Goal: Task Accomplishment & Management: Use online tool/utility

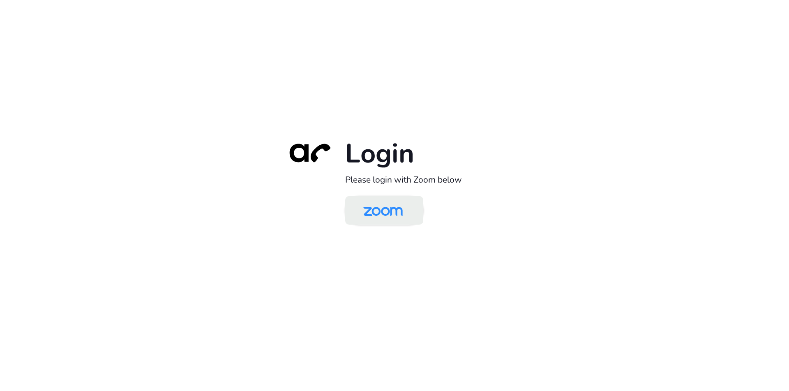
click at [382, 216] on img at bounding box center [382, 211] width 57 height 27
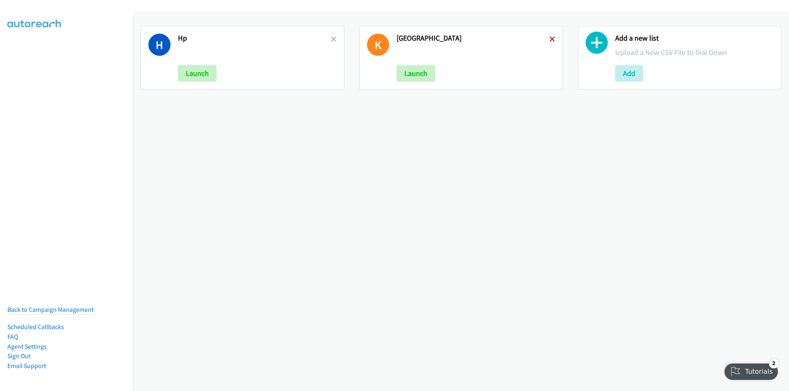
click at [550, 37] on icon at bounding box center [552, 40] width 6 height 6
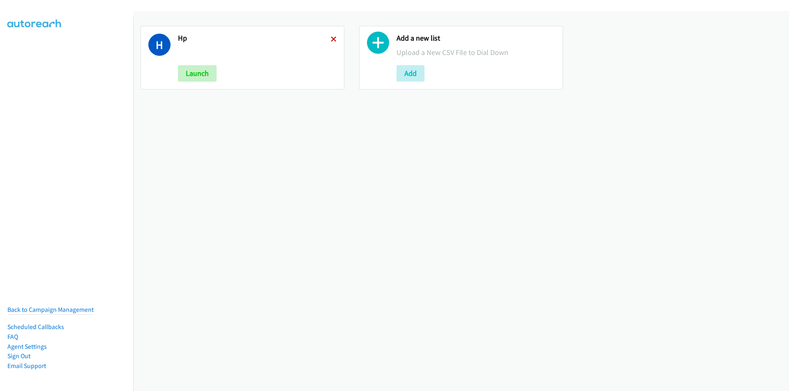
click at [332, 40] on icon at bounding box center [334, 40] width 6 height 6
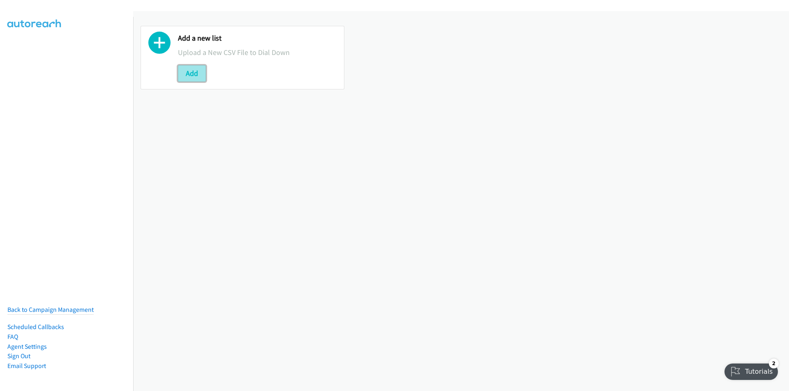
click at [189, 75] on button "Add" at bounding box center [192, 73] width 28 height 16
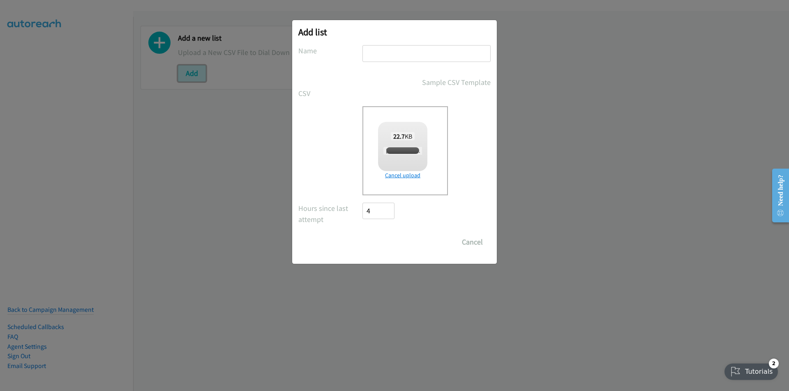
checkbox input "true"
click at [393, 53] on input "text" at bounding box center [426, 53] width 128 height 17
type input "HP"
click at [382, 244] on input "Save List" at bounding box center [383, 242] width 43 height 16
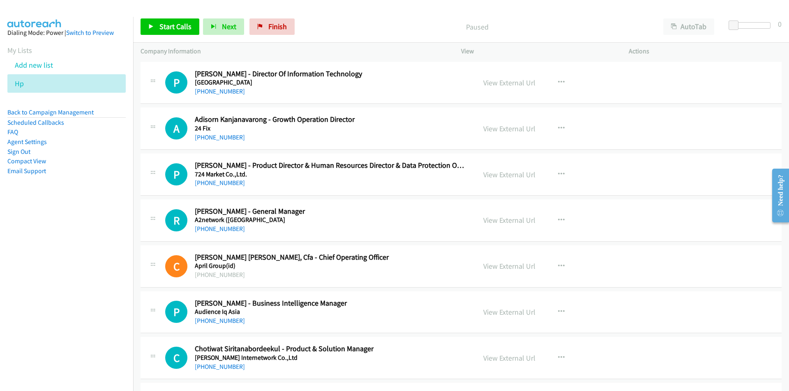
click at [78, 316] on nav "Dialing Mode: Power | Switch to Preview My Lists Add new list Hp Back to Campai…" at bounding box center [66, 212] width 133 height 391
click at [48, 277] on nav "Dialing Mode: Power | Switch to Preview My Lists Add new list Hp Back to Campai…" at bounding box center [66, 212] width 133 height 391
click at [46, 276] on nav "Dialing Mode: Power | Switch to Preview My Lists Add new list Hp Back to Campai…" at bounding box center [66, 212] width 133 height 391
click at [559, 125] on icon "button" at bounding box center [561, 128] width 7 height 7
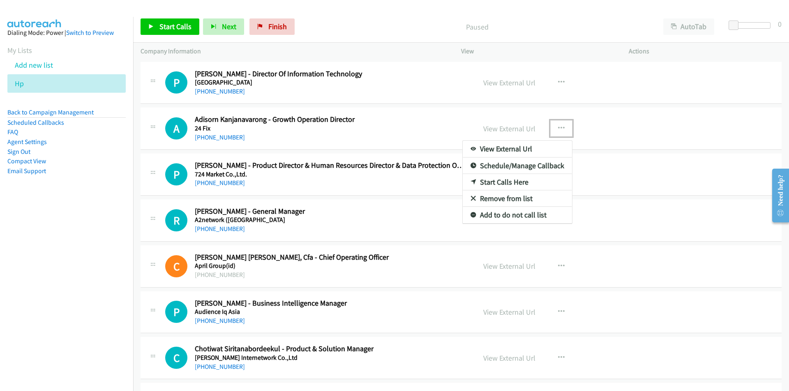
click at [500, 180] on link "Start Calls Here" at bounding box center [517, 182] width 109 height 16
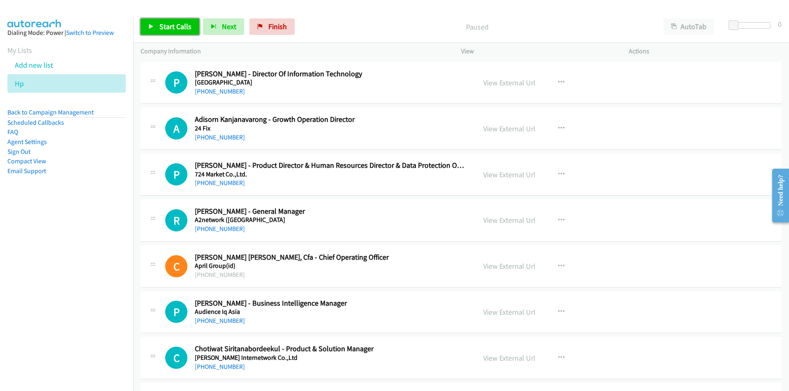
click at [159, 28] on span "Start Calls" at bounding box center [175, 26] width 32 height 9
click at [155, 25] on link "Pause" at bounding box center [162, 26] width 45 height 16
click at [172, 24] on span "Start Calls" at bounding box center [175, 26] width 32 height 9
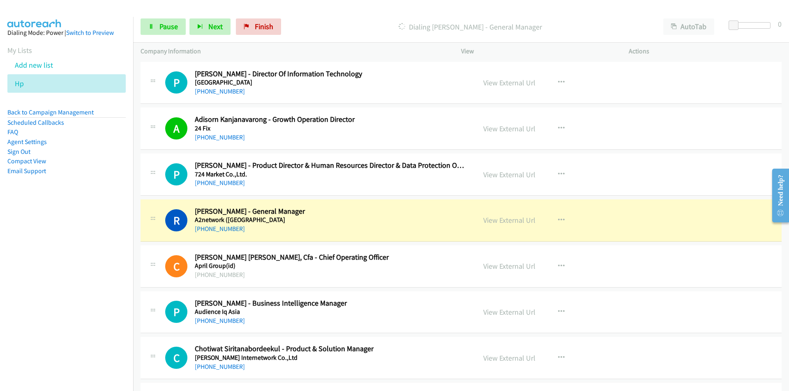
click at [92, 265] on nav "Dialing Mode: Power | Switch to Preview My Lists Add new list Hp Back to Campai…" at bounding box center [66, 212] width 133 height 391
click at [502, 177] on link "View External Url" at bounding box center [509, 174] width 52 height 9
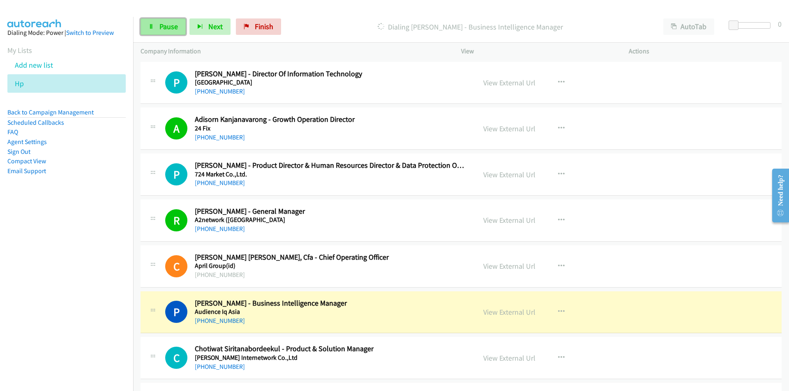
click at [171, 22] on span "Pause" at bounding box center [168, 26] width 18 height 9
click at [125, 299] on nav "Dialing Mode: Power | Switch to Preview My Lists Add new list Hp Back to Campai…" at bounding box center [66, 212] width 133 height 391
click at [509, 312] on link "View External Url" at bounding box center [509, 312] width 52 height 9
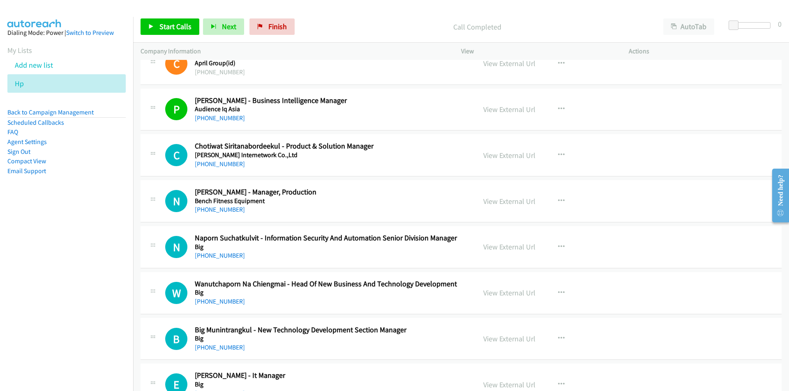
scroll to position [205, 0]
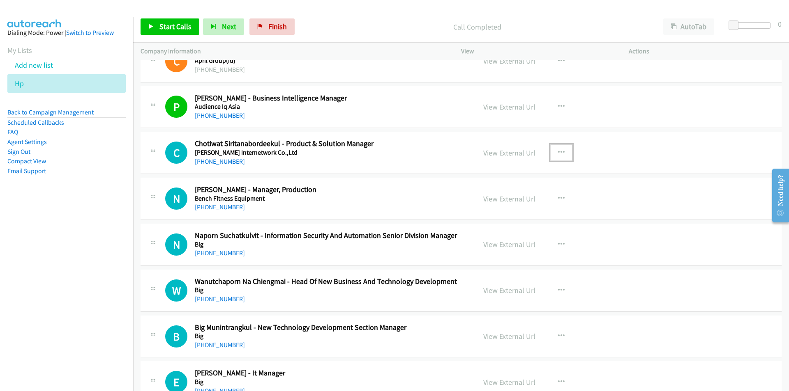
click at [560, 152] on icon "button" at bounding box center [561, 153] width 7 height 7
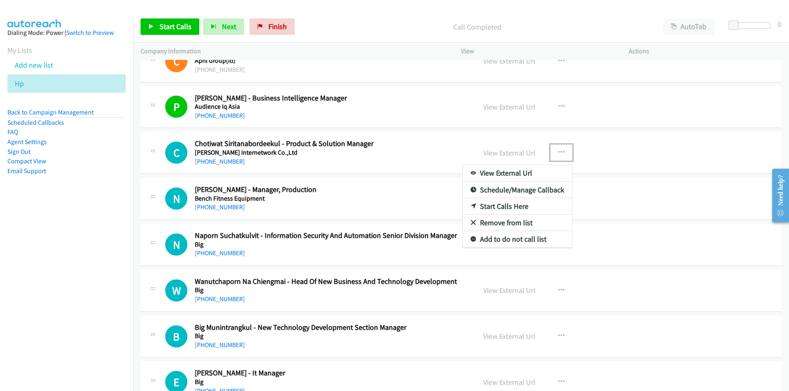
click at [510, 206] on link "Start Calls Here" at bounding box center [517, 206] width 109 height 16
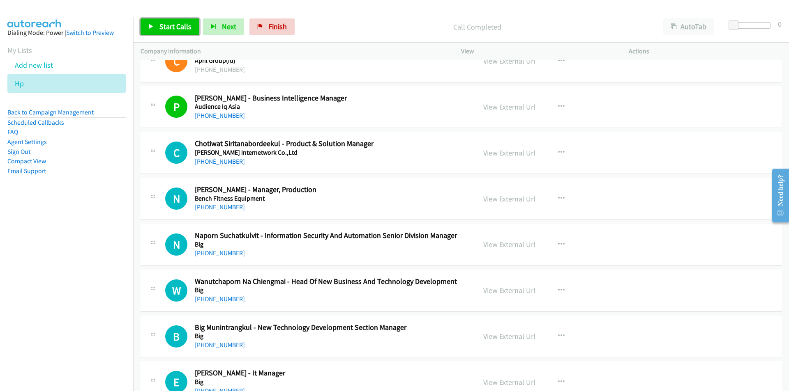
click at [176, 21] on link "Start Calls" at bounding box center [169, 26] width 59 height 16
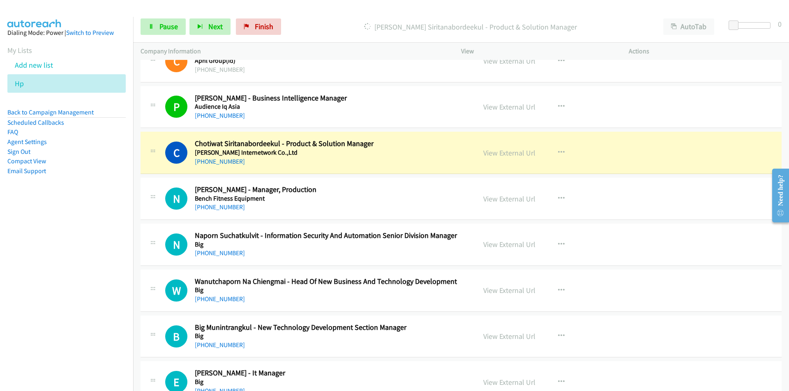
click at [75, 239] on nav "Dialing Mode: Power | Switch to Preview My Lists Add new list Hp Back to Campai…" at bounding box center [66, 212] width 133 height 391
drag, startPoint x: 77, startPoint y: 228, endPoint x: 89, endPoint y: 226, distance: 12.6
click at [77, 228] on nav "Dialing Mode: Power | Switch to Preview My Lists Add new list Hp Back to Campai…" at bounding box center [66, 212] width 133 height 391
click at [516, 152] on link "View External Url" at bounding box center [509, 152] width 52 height 9
click at [62, 277] on nav "Dialing Mode: Power | Switch to Preview My Lists Add new list Hp Back to Campai…" at bounding box center [66, 212] width 133 height 391
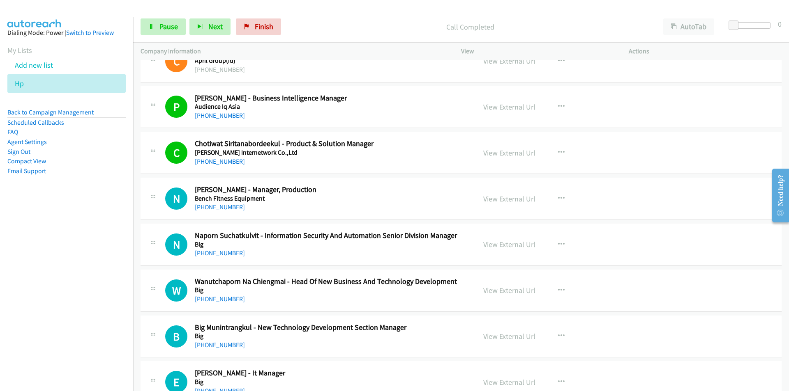
click at [100, 279] on nav "Dialing Mode: Power | Switch to Preview My Lists Add new list Hp Back to Campai…" at bounding box center [66, 212] width 133 height 391
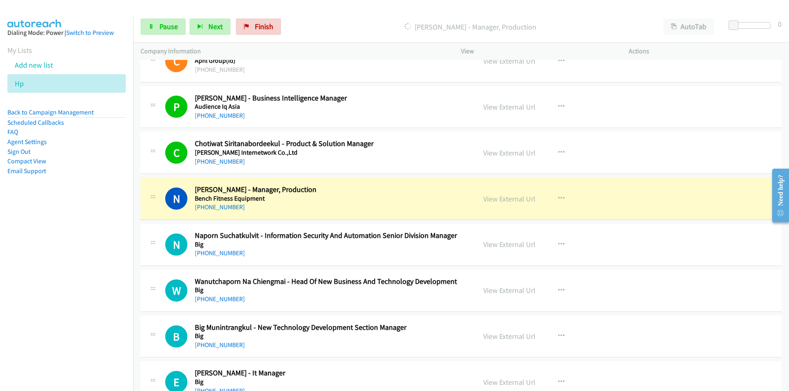
click at [101, 266] on nav "Dialing Mode: Power | Switch to Preview My Lists Add new list Hp Back to Campai…" at bounding box center [66, 212] width 133 height 391
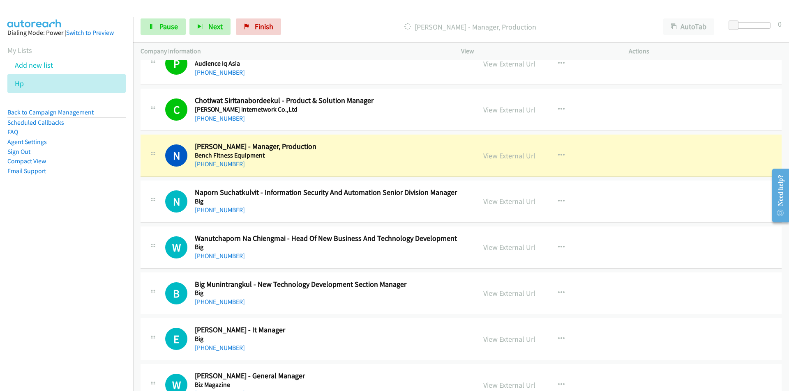
scroll to position [246, 0]
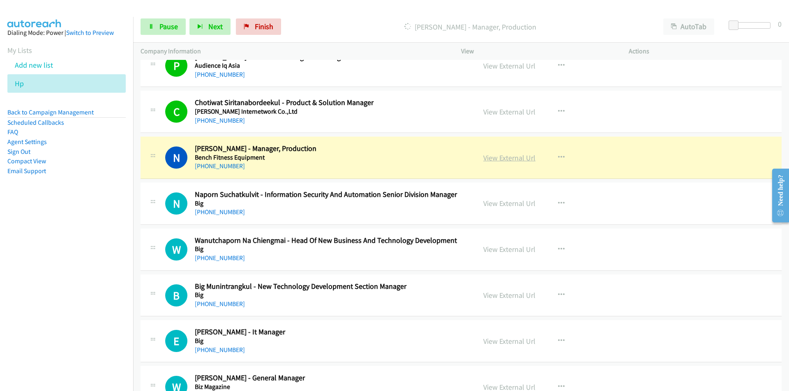
click at [512, 160] on link "View External Url" at bounding box center [509, 157] width 52 height 9
click at [166, 30] on span "Pause" at bounding box center [168, 26] width 18 height 9
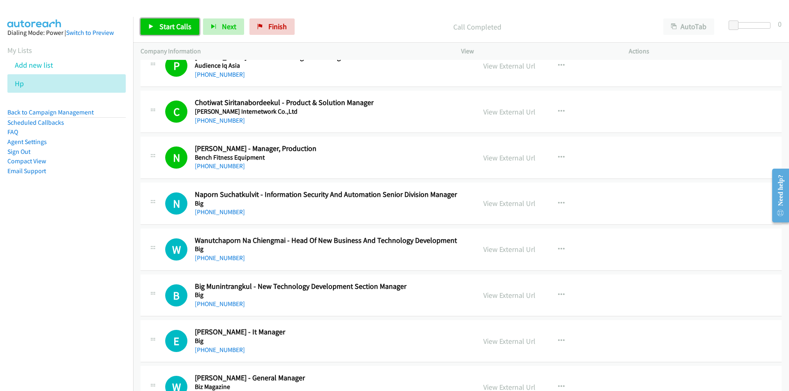
click at [172, 27] on span "Start Calls" at bounding box center [175, 26] width 32 height 9
click at [165, 31] on span "Pause" at bounding box center [168, 26] width 18 height 9
click at [57, 240] on nav "Dialing Mode: Power | Switch to Preview My Lists Add new list Hp Back to Campai…" at bounding box center [66, 212] width 133 height 391
click at [169, 22] on span "Start Calls" at bounding box center [175, 26] width 32 height 9
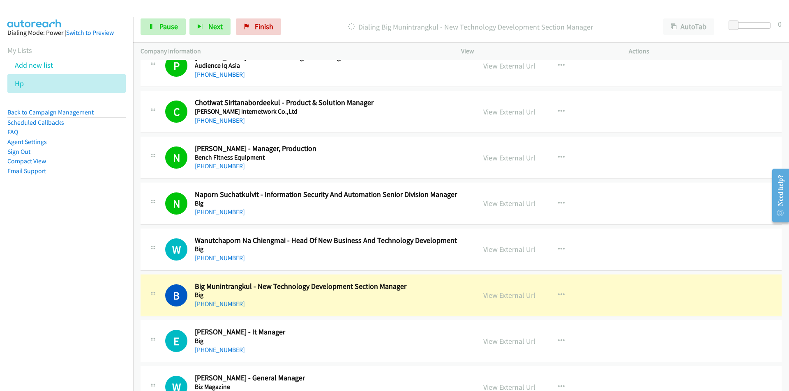
click at [64, 291] on nav "Dialing Mode: Power | Switch to Preview My Lists Add new list Hp Back to Campai…" at bounding box center [66, 212] width 133 height 391
click at [109, 292] on nav "Dialing Mode: Power | Switch to Preview My Lists Add new list Hp Back to Campai…" at bounding box center [66, 212] width 133 height 391
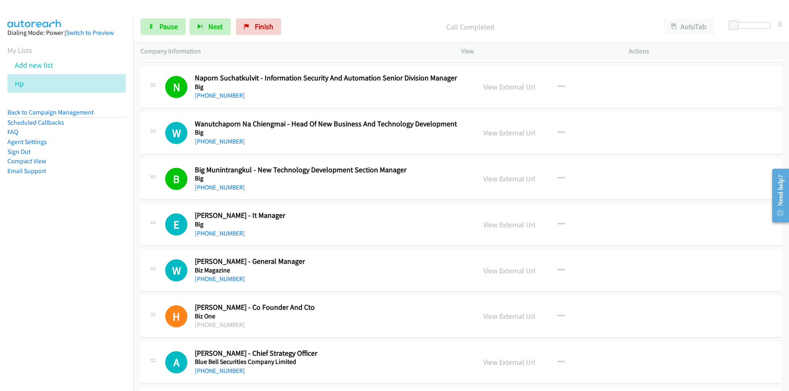
scroll to position [370, 0]
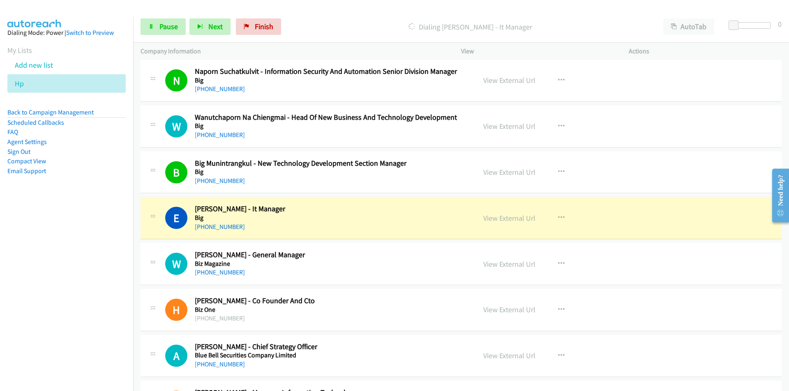
click at [122, 289] on nav "Dialing Mode: Power | Switch to Preview My Lists Add new list Hp Back to Campai…" at bounding box center [66, 212] width 133 height 391
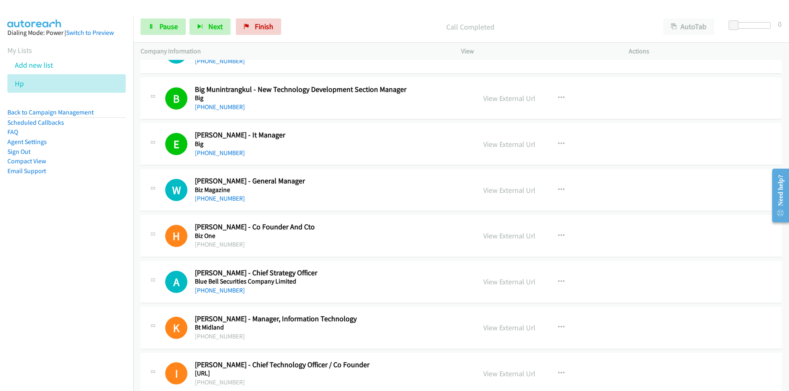
scroll to position [452, 0]
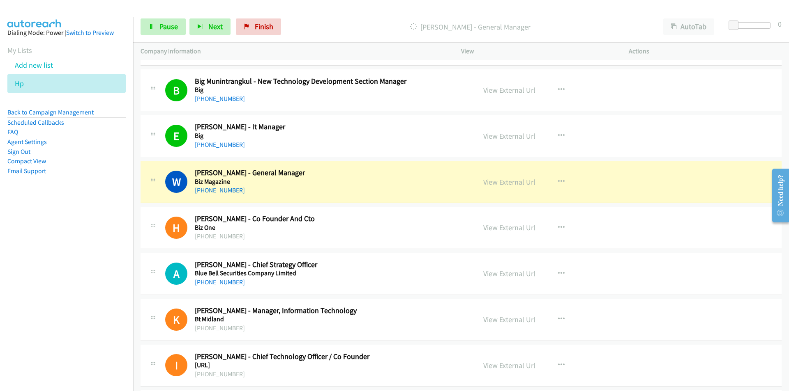
click at [72, 256] on nav "Dialing Mode: Power | Switch to Preview My Lists Add new list Hp Back to Campai…" at bounding box center [66, 212] width 133 height 391
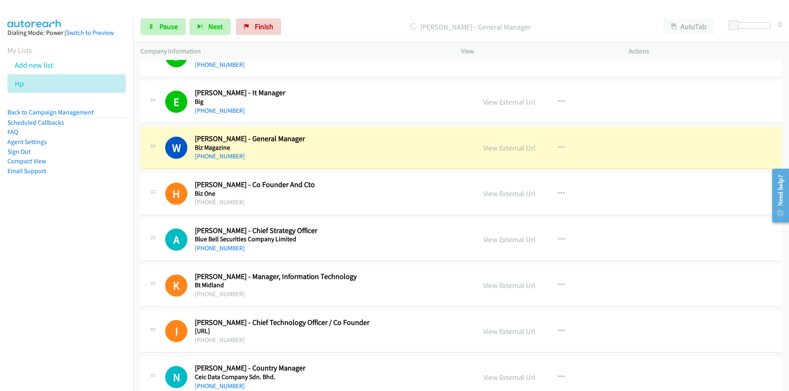
scroll to position [493, 0]
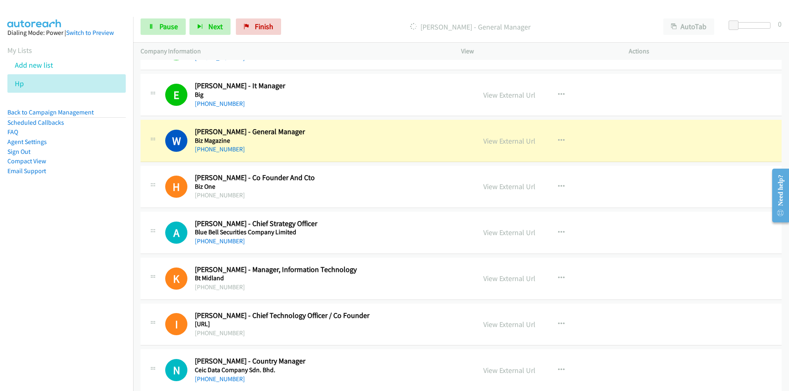
click at [64, 241] on nav "Dialing Mode: Power | Switch to Preview My Lists Add new list Hp Back to Campai…" at bounding box center [66, 212] width 133 height 391
click at [513, 142] on link "View External Url" at bounding box center [509, 140] width 52 height 9
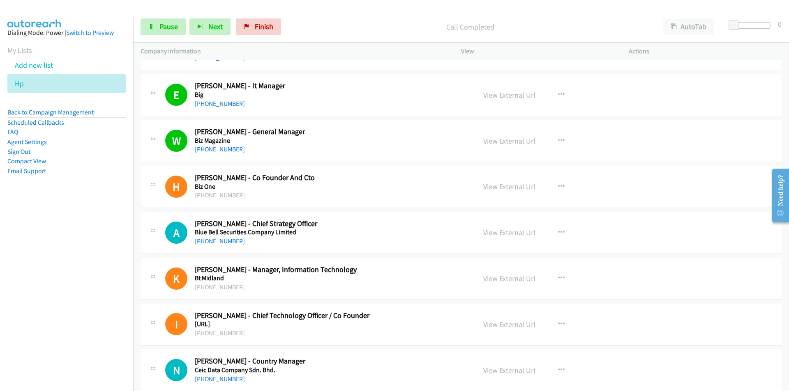
drag, startPoint x: 78, startPoint y: 287, endPoint x: 106, endPoint y: 281, distance: 28.6
click at [78, 287] on nav "Dialing Mode: Power | Switch to Preview My Lists Add new list Hp Back to Campai…" at bounding box center [66, 212] width 133 height 391
click at [103, 314] on nav "Dialing Mode: Power | Switch to Preview My Lists Add new list Hp Back to Campai…" at bounding box center [66, 212] width 133 height 391
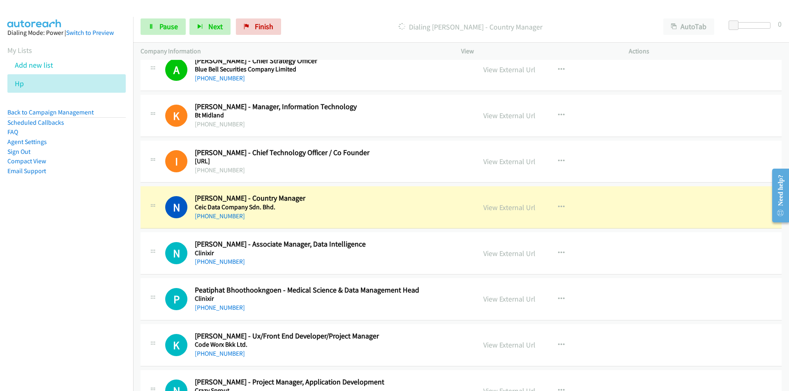
scroll to position [657, 0]
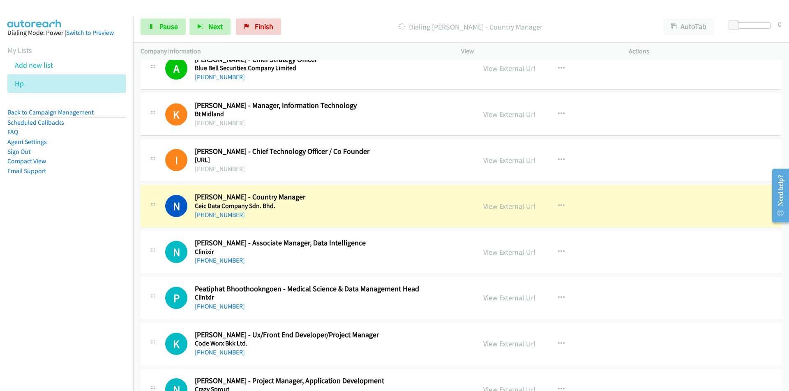
drag, startPoint x: 53, startPoint y: 269, endPoint x: 76, endPoint y: 262, distance: 23.1
click at [53, 269] on nav "Dialing Mode: Power | Switch to Preview My Lists Add new list Hp Back to Campai…" at bounding box center [66, 212] width 133 height 391
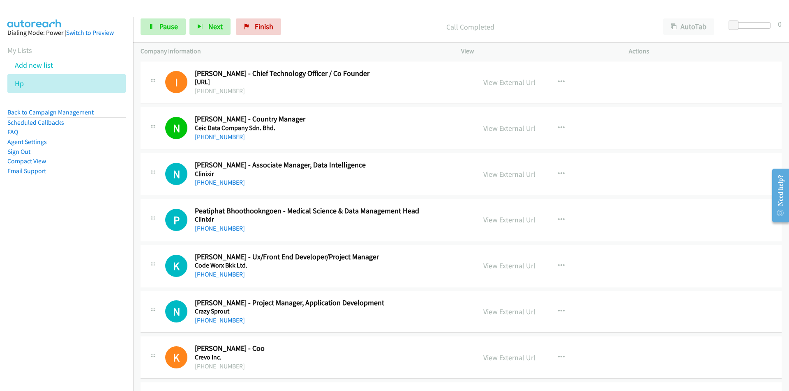
scroll to position [739, 0]
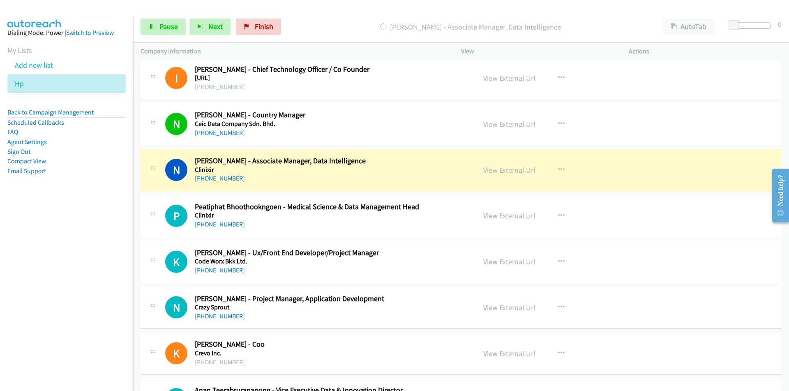
drag, startPoint x: 67, startPoint y: 265, endPoint x: 84, endPoint y: 259, distance: 18.2
click at [67, 265] on nav "Dialing Mode: Power | Switch to Preview My Lists Add new list Hp Back to Campai…" at bounding box center [66, 212] width 133 height 391
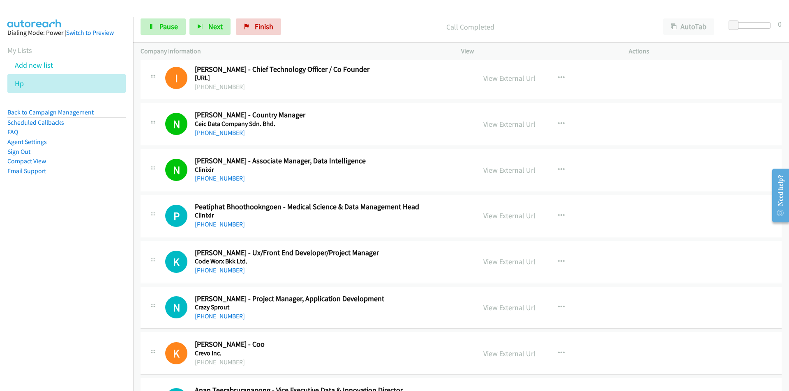
click at [91, 279] on nav "Dialing Mode: Power | Switch to Preview My Lists Add new list Hp Back to Campai…" at bounding box center [66, 212] width 133 height 391
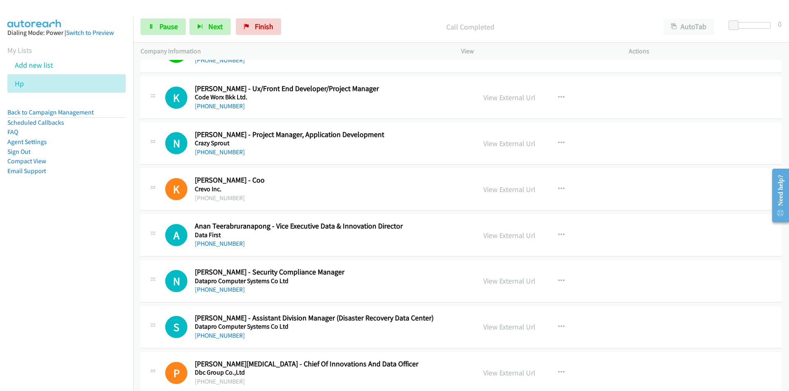
scroll to position [822, 0]
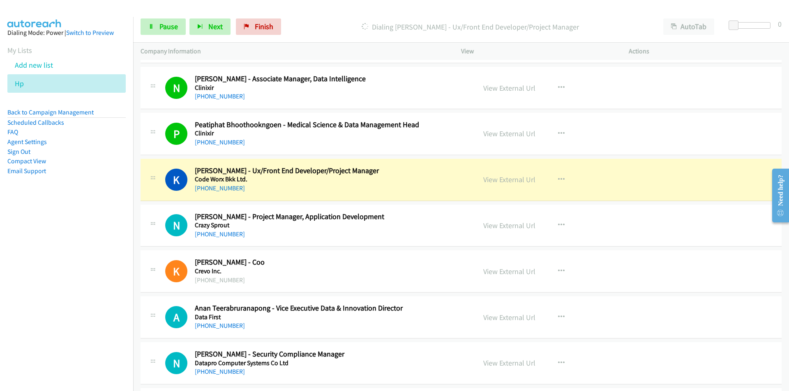
click at [71, 258] on nav "Dialing Mode: Power | Switch to Preview My Lists Add new list Hp Back to Campai…" at bounding box center [66, 212] width 133 height 391
click at [511, 184] on link "View External Url" at bounding box center [509, 179] width 52 height 9
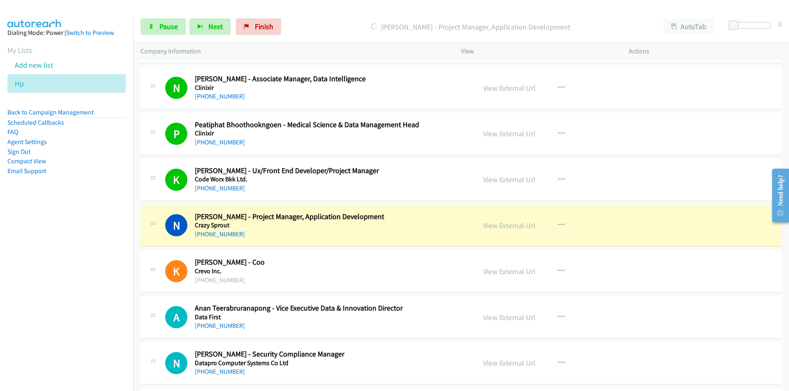
click at [90, 272] on nav "Dialing Mode: Power | Switch to Preview My Lists Add new list Hp Back to Campai…" at bounding box center [66, 212] width 133 height 391
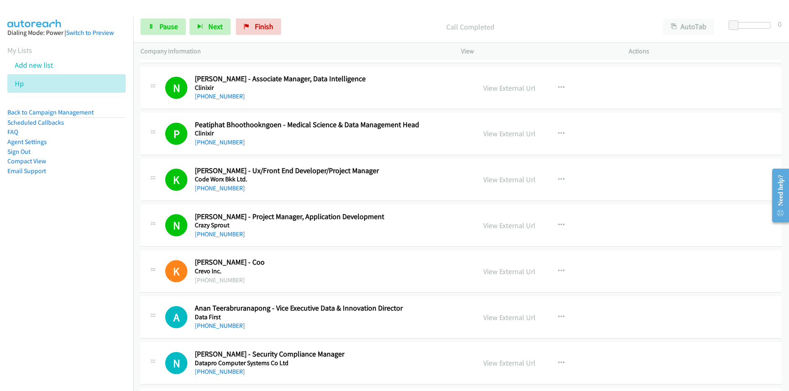
click at [59, 268] on nav "Dialing Mode: Power | Switch to Preview My Lists Add new list Hp Back to Campai…" at bounding box center [66, 212] width 133 height 391
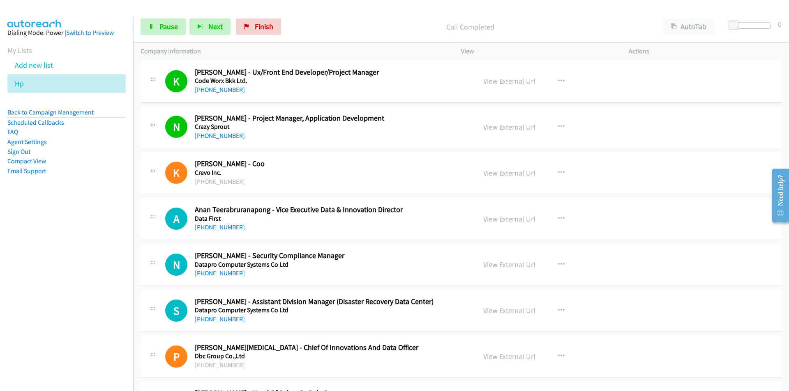
scroll to position [945, 0]
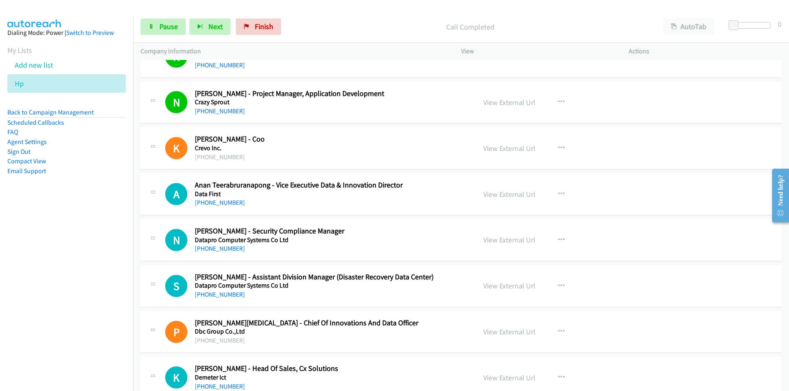
click at [77, 280] on nav "Dialing Mode: Power | Switch to Preview My Lists Add new list Hp Back to Campai…" at bounding box center [66, 212] width 133 height 391
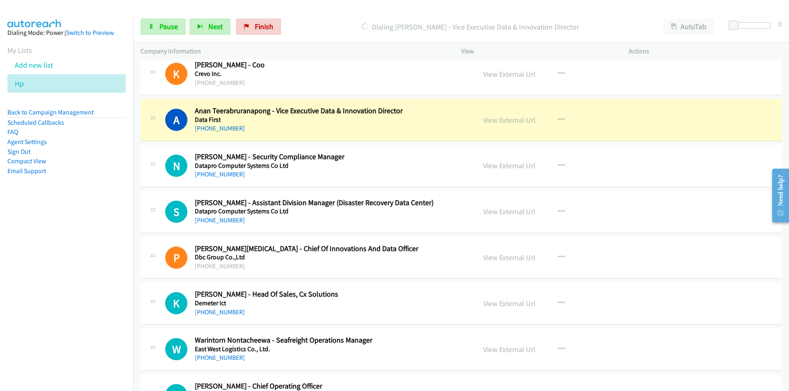
scroll to position [1027, 0]
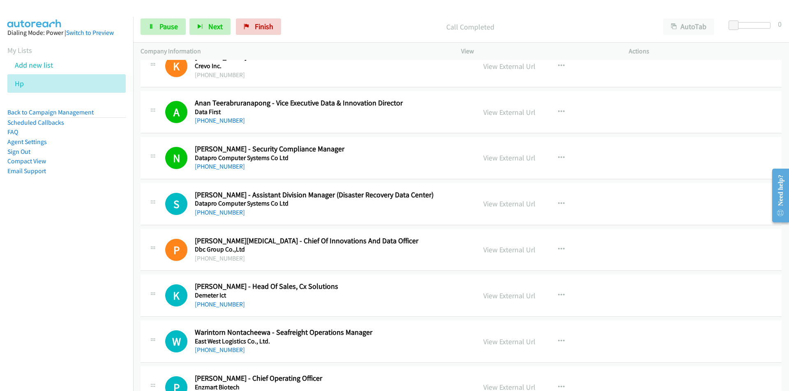
click at [119, 267] on nav "Dialing Mode: Power | Switch to Preview My Lists Add new list Hp Back to Campai…" at bounding box center [66, 212] width 133 height 391
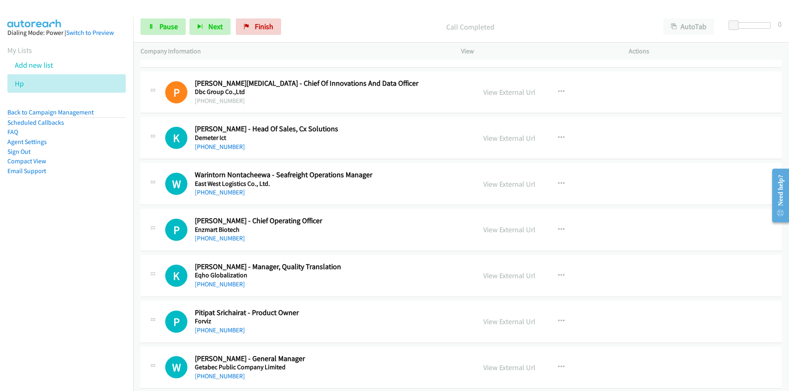
scroll to position [1191, 0]
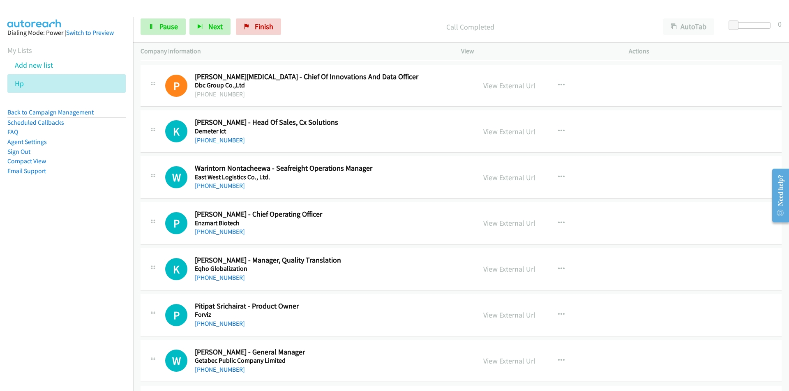
click at [138, 18] on div "Start Calls Pause Next Finish Call Completed AutoTab AutoTab 0" at bounding box center [461, 27] width 656 height 32
click at [163, 23] on span "Pause" at bounding box center [168, 26] width 18 height 9
click at [558, 131] on icon "button" at bounding box center [561, 131] width 7 height 7
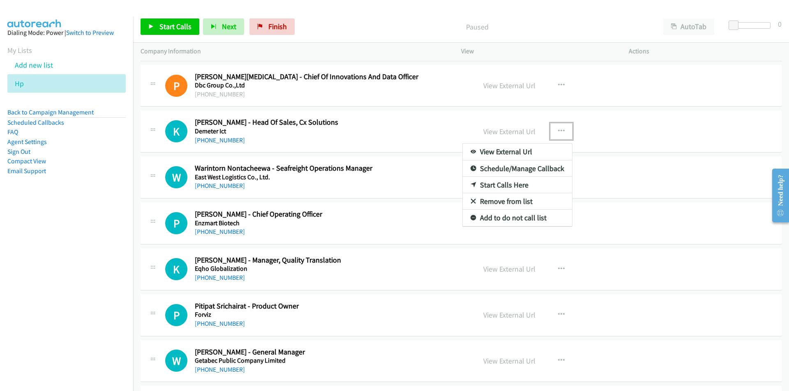
click at [506, 187] on link "Start Calls Here" at bounding box center [517, 185] width 109 height 16
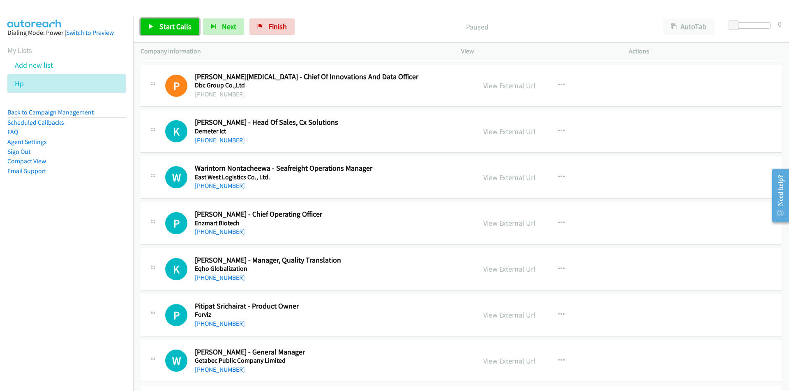
click at [162, 23] on span "Start Calls" at bounding box center [175, 26] width 32 height 9
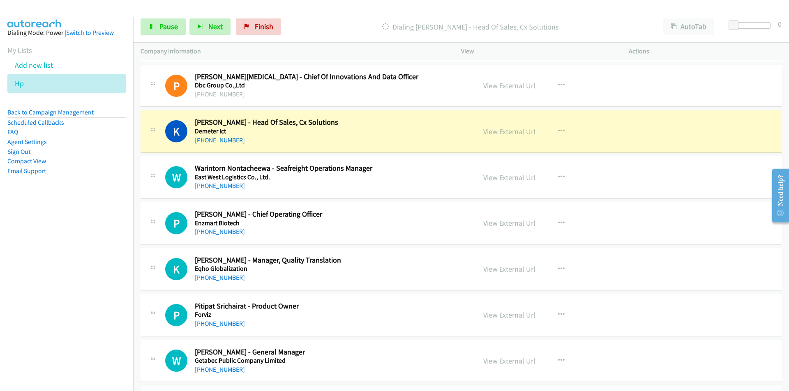
click at [78, 263] on nav "Dialing Mode: Power | Switch to Preview My Lists Add new list Hp Back to Campai…" at bounding box center [66, 212] width 133 height 391
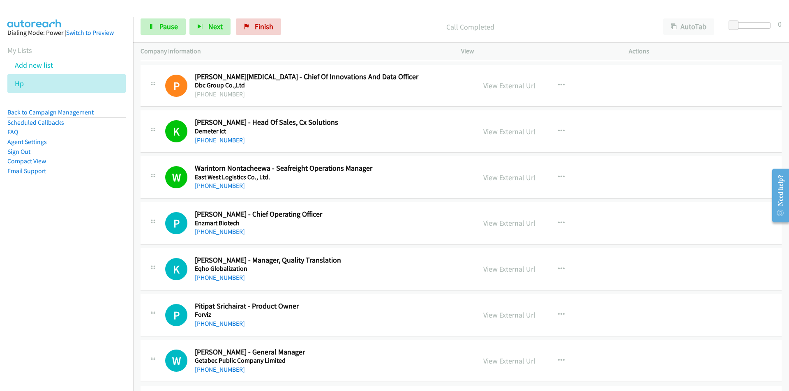
click at [45, 295] on nav "Dialing Mode: Power | Switch to Preview My Lists Add new list Hp Back to Campai…" at bounding box center [66, 212] width 133 height 391
click at [168, 28] on span "Pause" at bounding box center [168, 26] width 18 height 9
click at [559, 221] on icon "button" at bounding box center [561, 223] width 7 height 7
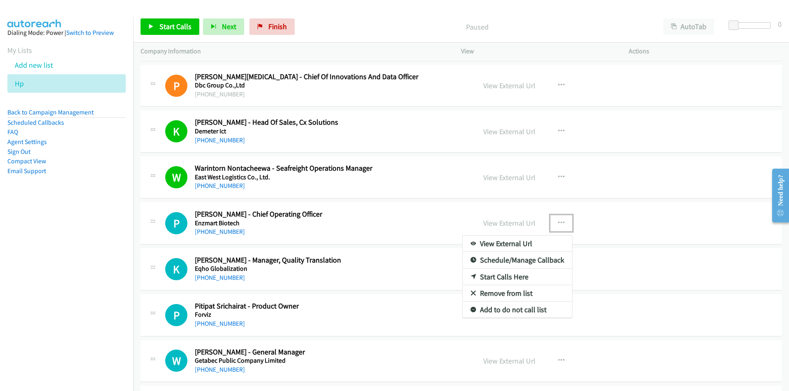
click at [511, 223] on div at bounding box center [394, 195] width 789 height 391
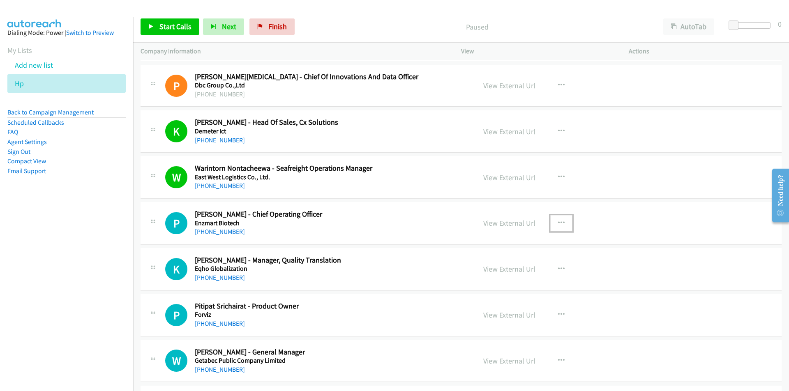
click at [511, 223] on link "View External Url" at bounding box center [509, 223] width 52 height 9
click at [177, 22] on span "Start Calls" at bounding box center [175, 26] width 32 height 9
click at [80, 300] on nav "Dialing Mode: Power | Switch to Preview My Lists Add new list Hp Back to Campai…" at bounding box center [66, 212] width 133 height 391
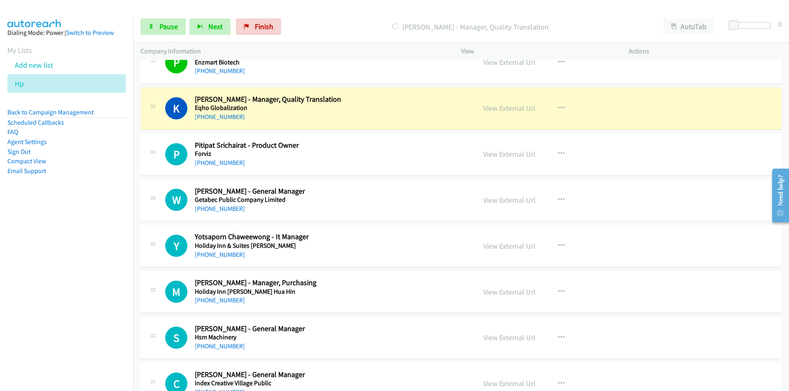
scroll to position [1355, 0]
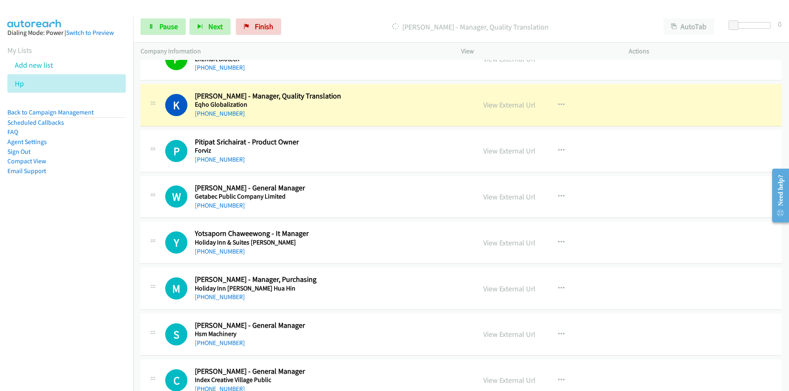
click at [45, 286] on nav "Dialing Mode: Power | Switch to Preview My Lists Add new list Hp Back to Campai…" at bounding box center [66, 212] width 133 height 391
click at [507, 104] on link "View External Url" at bounding box center [509, 104] width 52 height 9
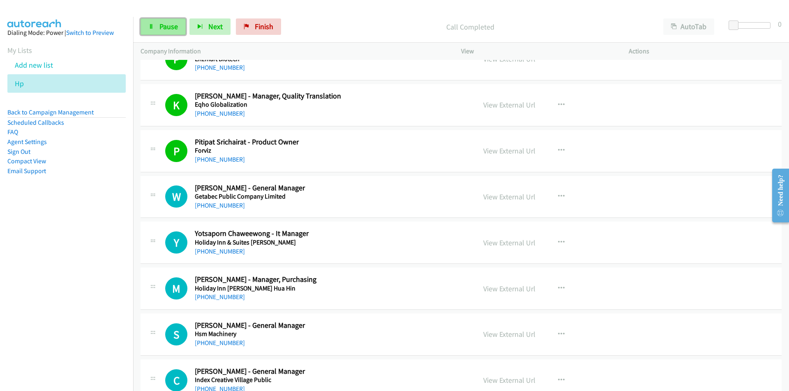
click at [157, 28] on link "Pause" at bounding box center [162, 26] width 45 height 16
click at [503, 196] on link "View External Url" at bounding box center [509, 196] width 52 height 9
click at [177, 31] on span "Start Calls" at bounding box center [175, 26] width 32 height 9
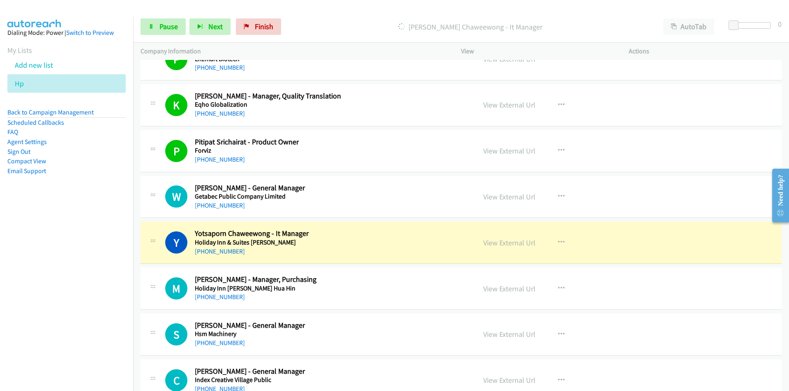
click at [81, 295] on nav "Dialing Mode: Power | Switch to Preview My Lists Add new list Hp Back to Campai…" at bounding box center [66, 212] width 133 height 391
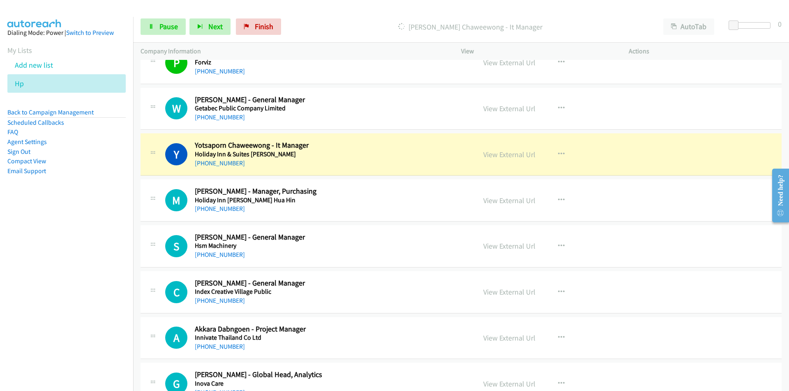
scroll to position [1520, 0]
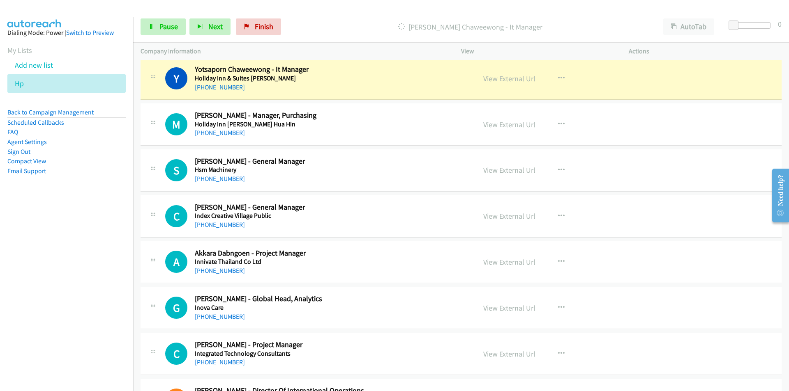
click at [107, 246] on nav "Dialing Mode: Power | Switch to Preview My Lists Add new list Hp Back to Campai…" at bounding box center [66, 212] width 133 height 391
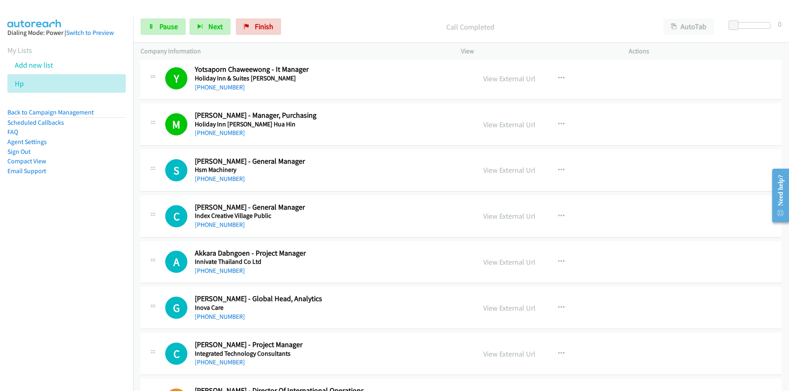
click at [77, 244] on nav "Dialing Mode: Power | Switch to Preview My Lists Add new list Hp Back to Campai…" at bounding box center [66, 212] width 133 height 391
click at [157, 23] on link "Pause" at bounding box center [162, 26] width 45 height 16
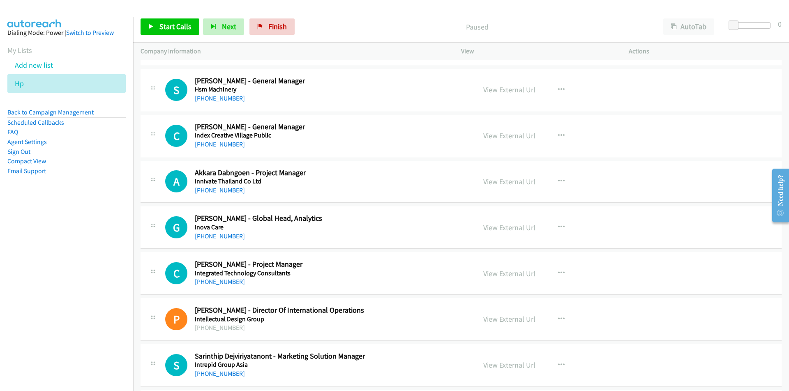
scroll to position [1602, 0]
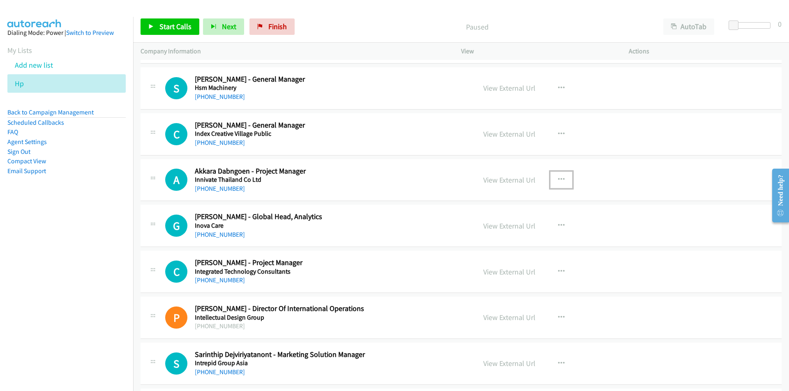
click at [560, 177] on icon "button" at bounding box center [561, 180] width 7 height 7
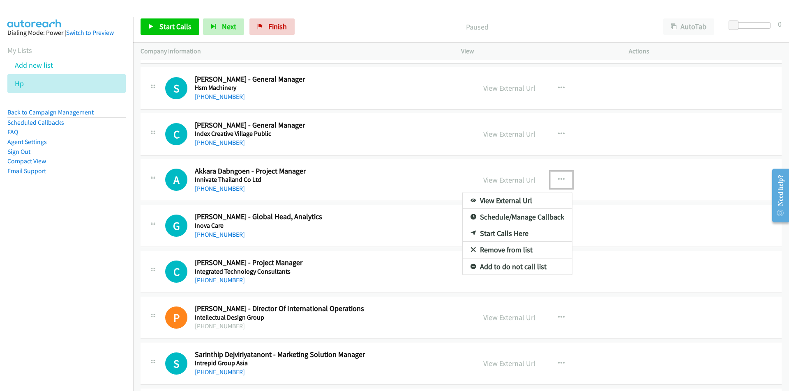
click at [522, 231] on link "Start Calls Here" at bounding box center [517, 234] width 109 height 16
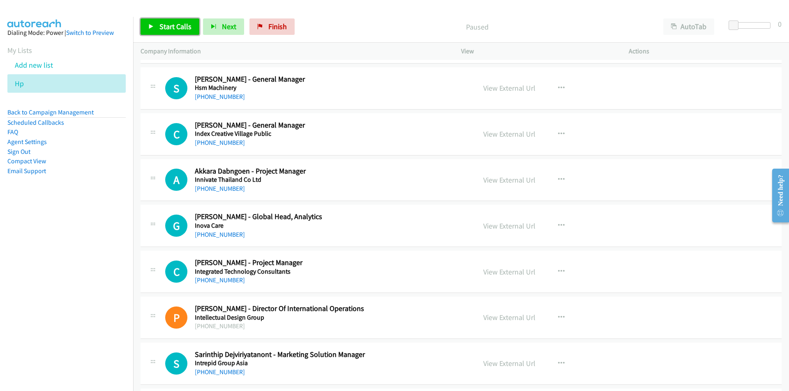
click at [178, 23] on span "Start Calls" at bounding box center [175, 26] width 32 height 9
click at [52, 255] on nav "Dialing Mode: Power | Switch to Preview My Lists Add new list Hp Back to Campai…" at bounding box center [66, 212] width 133 height 391
click at [163, 28] on span "Pause" at bounding box center [168, 26] width 18 height 9
click at [509, 227] on link "View External Url" at bounding box center [509, 225] width 52 height 9
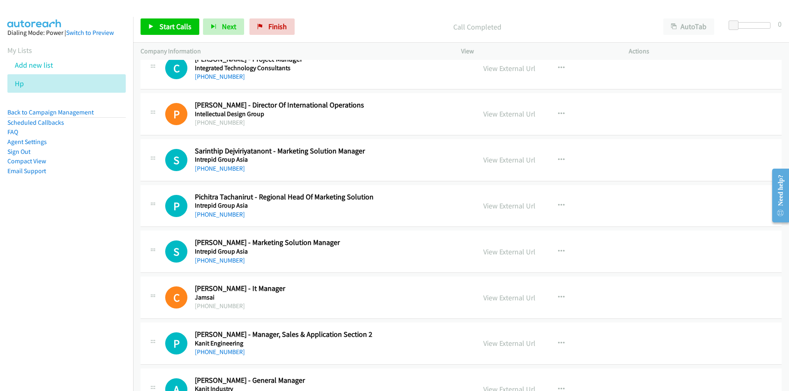
scroll to position [1807, 0]
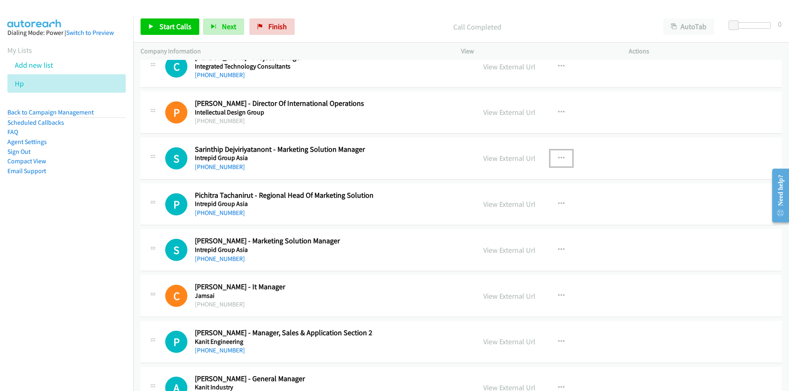
click at [561, 159] on button "button" at bounding box center [561, 158] width 22 height 16
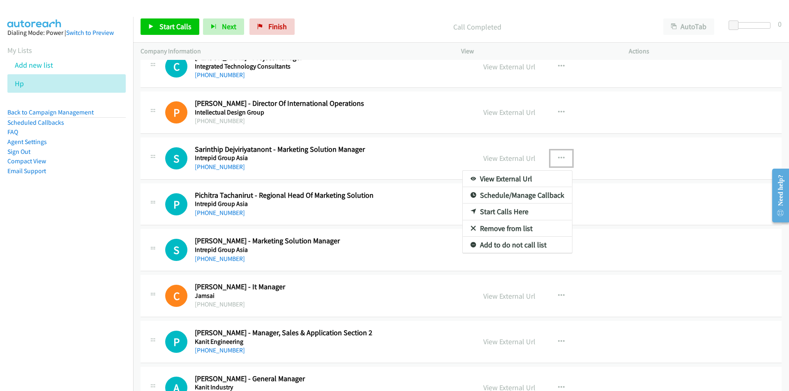
click at [516, 215] on link "Start Calls Here" at bounding box center [517, 212] width 109 height 16
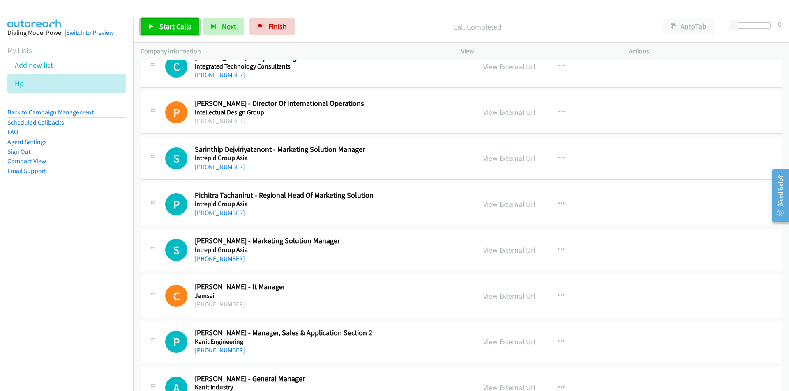
click at [170, 26] on span "Start Calls" at bounding box center [175, 26] width 32 height 9
click at [79, 324] on nav "Dialing Mode: Power | Switch to Preview My Lists Add new list Hp Back to Campai…" at bounding box center [66, 212] width 133 height 391
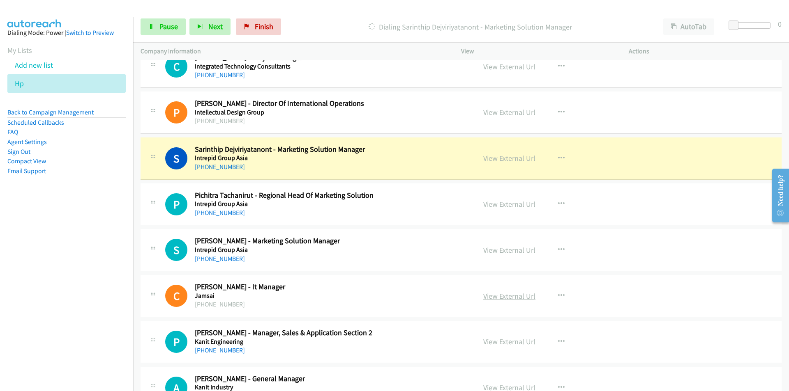
click at [506, 297] on link "View External Url" at bounding box center [509, 296] width 52 height 9
click at [509, 154] on link "View External Url" at bounding box center [509, 158] width 52 height 9
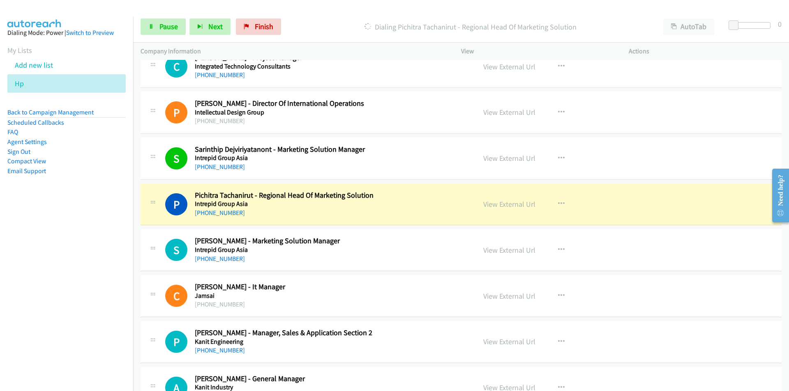
click at [48, 278] on nav "Dialing Mode: Power | Switch to Preview My Lists Add new list Hp Back to Campai…" at bounding box center [66, 212] width 133 height 391
click at [168, 29] on span "Pause" at bounding box center [168, 26] width 18 height 9
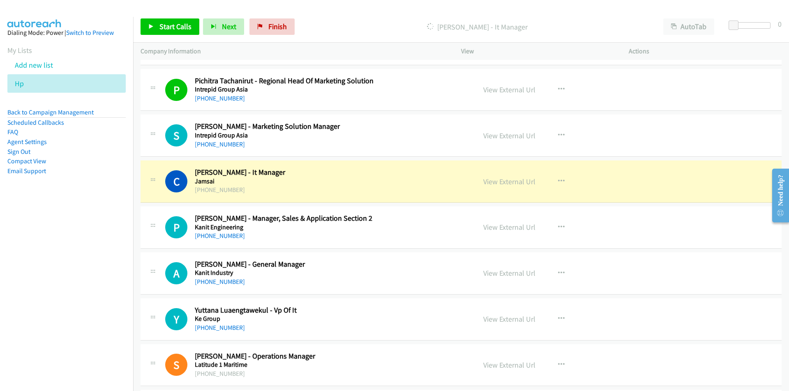
scroll to position [1931, 0]
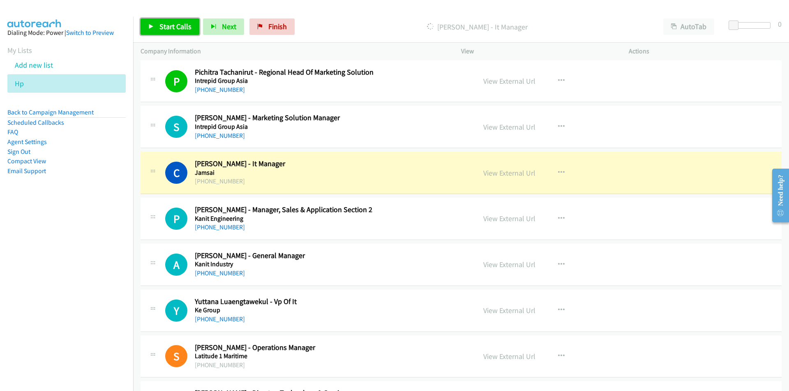
click at [180, 28] on span "Start Calls" at bounding box center [175, 26] width 32 height 9
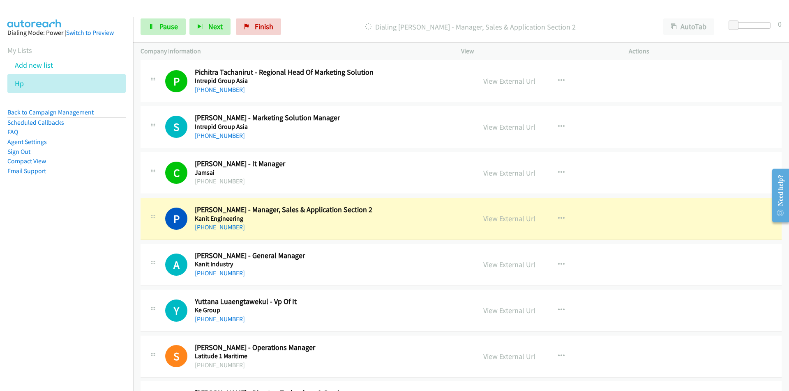
drag, startPoint x: 94, startPoint y: 273, endPoint x: 100, endPoint y: 272, distance: 6.0
click at [94, 273] on nav "Dialing Mode: Power | Switch to Preview My Lists Add new list Hp Back to Campai…" at bounding box center [66, 212] width 133 height 391
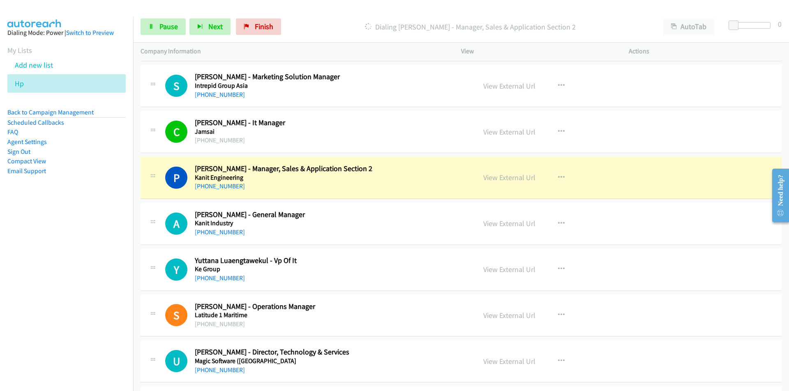
scroll to position [2013, 0]
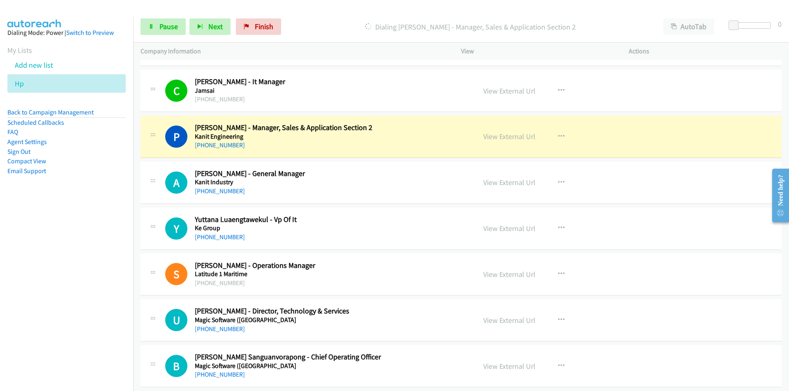
click at [51, 290] on nav "Dialing Mode: Power | Switch to Preview My Lists Add new list Hp Back to Campai…" at bounding box center [66, 212] width 133 height 391
click at [517, 138] on link "View External Url" at bounding box center [509, 136] width 52 height 9
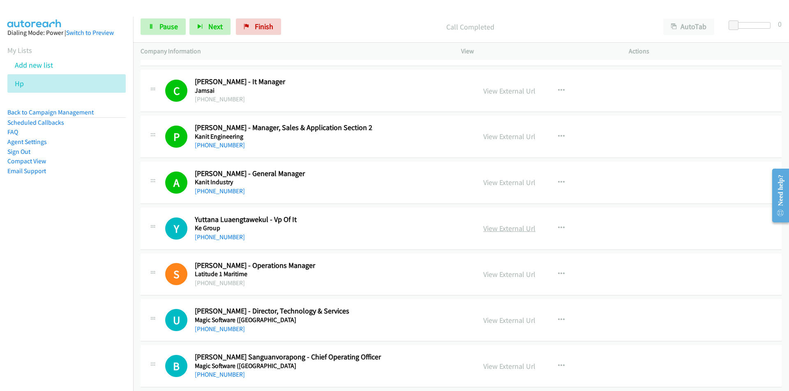
click at [506, 231] on link "View External Url" at bounding box center [509, 228] width 52 height 9
click at [153, 25] on icon at bounding box center [151, 27] width 6 height 6
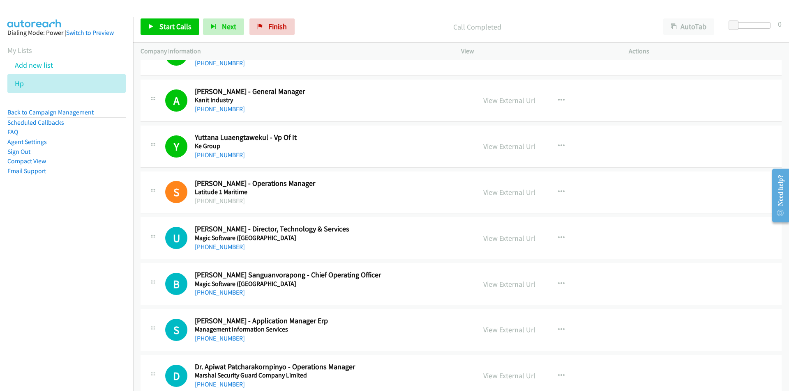
scroll to position [2136, 0]
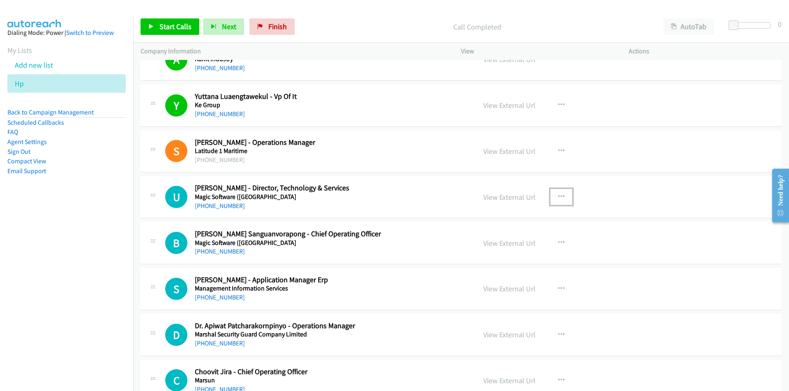
click at [558, 196] on icon "button" at bounding box center [561, 197] width 7 height 7
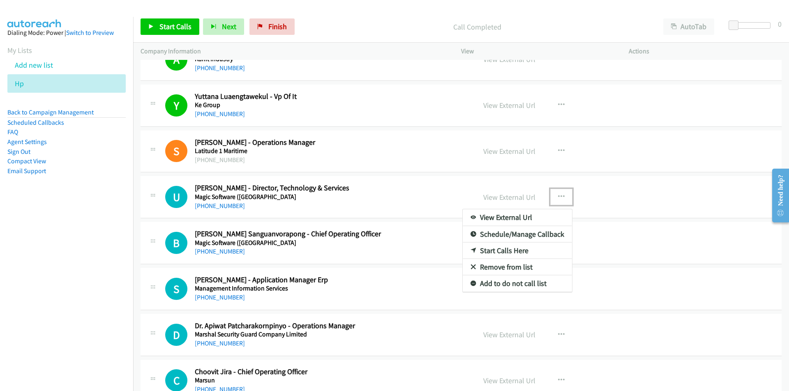
click at [515, 250] on link "Start Calls Here" at bounding box center [517, 251] width 109 height 16
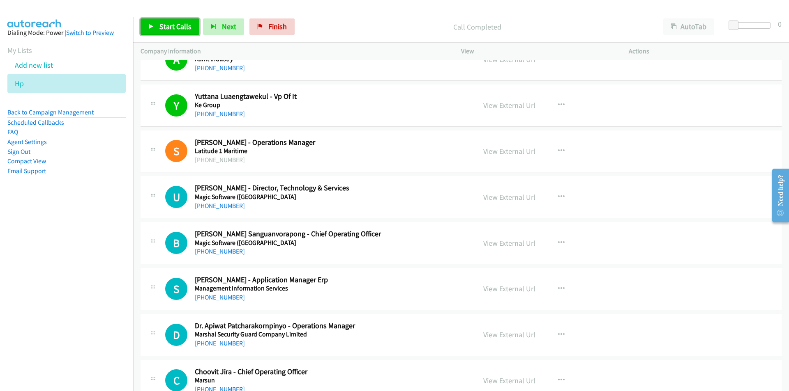
click at [149, 24] on icon at bounding box center [151, 27] width 6 height 6
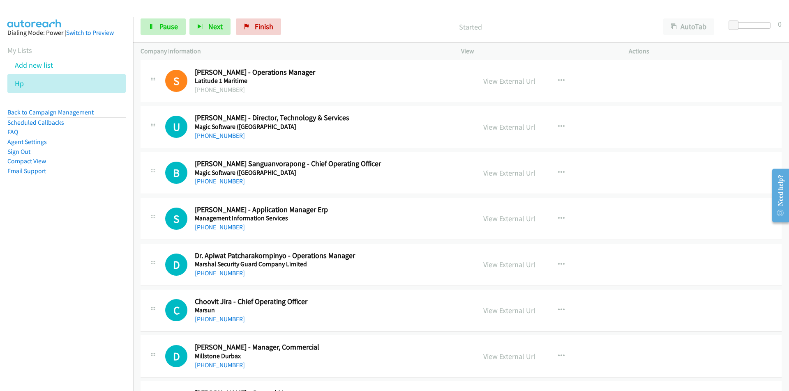
scroll to position [2218, 0]
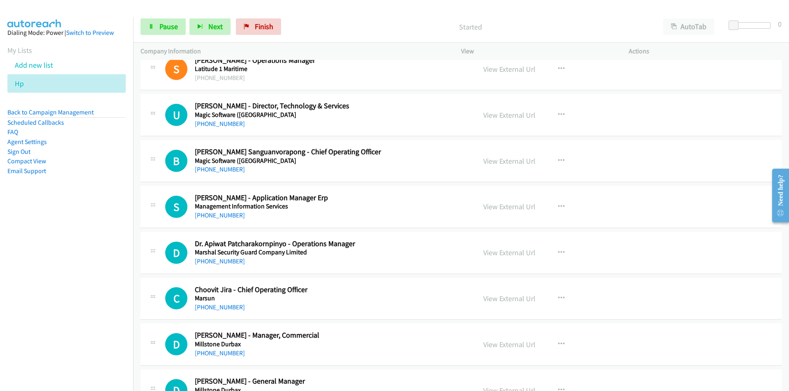
drag, startPoint x: 103, startPoint y: 255, endPoint x: 107, endPoint y: 254, distance: 4.1
click at [103, 255] on nav "Dialing Mode: Power | Switch to Preview My Lists Add new list Hp Back to Campai…" at bounding box center [66, 212] width 133 height 391
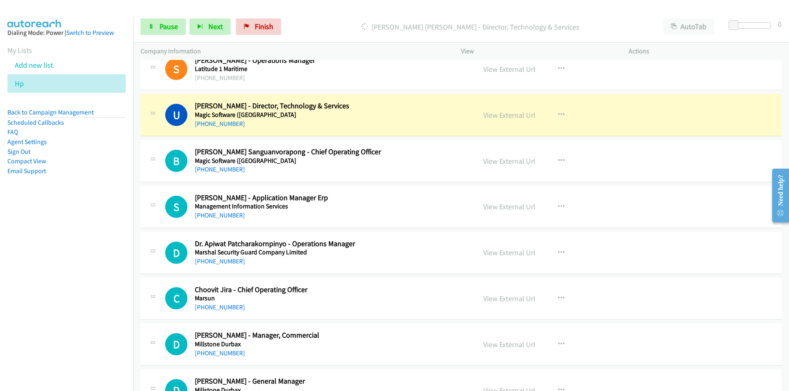
click at [90, 285] on nav "Dialing Mode: Power | Switch to Preview My Lists Add new list Hp Back to Campai…" at bounding box center [66, 212] width 133 height 391
click at [492, 113] on link "View External Url" at bounding box center [509, 114] width 52 height 9
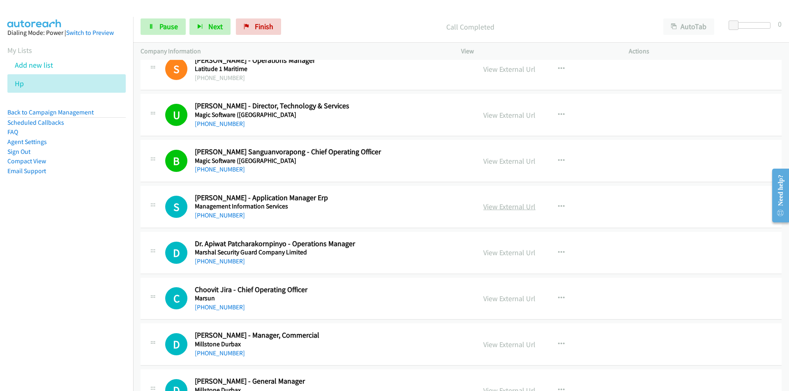
click at [513, 206] on link "View External Url" at bounding box center [509, 206] width 52 height 9
click at [170, 28] on span "Pause" at bounding box center [168, 26] width 18 height 9
click at [504, 165] on link "View External Url" at bounding box center [509, 160] width 52 height 9
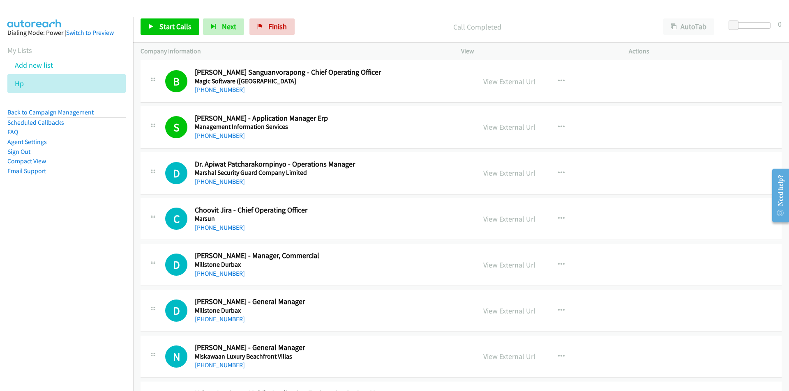
scroll to position [2300, 0]
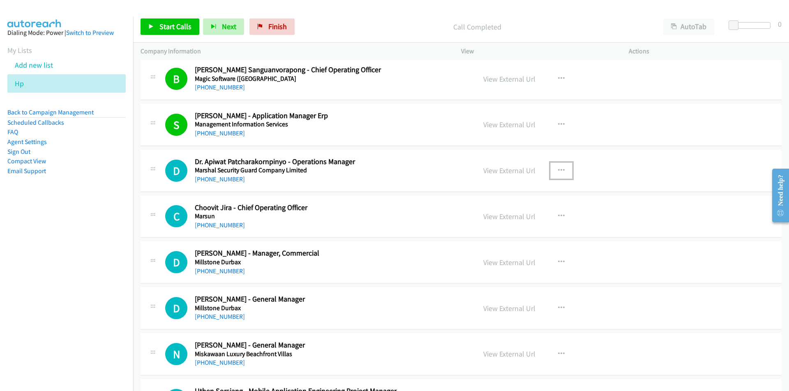
click at [558, 171] on icon "button" at bounding box center [561, 171] width 7 height 7
click at [488, 222] on link "Start Calls Here" at bounding box center [517, 224] width 109 height 16
click at [159, 28] on span "Start Calls" at bounding box center [175, 26] width 32 height 9
click at [86, 302] on nav "Dialing Mode: Power | Switch to Preview My Lists Add new list Hp Back to Campai…" at bounding box center [66, 212] width 133 height 391
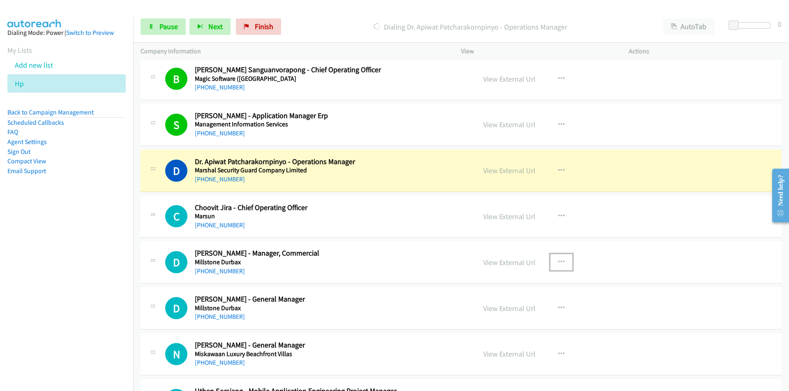
click at [559, 261] on icon "button" at bounding box center [561, 262] width 7 height 7
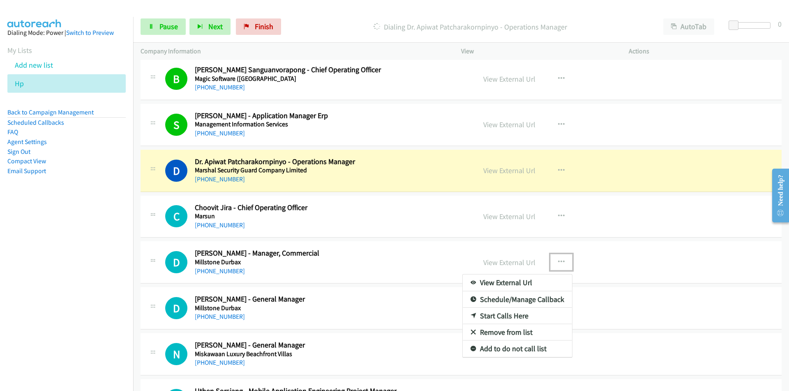
click at [508, 333] on link "Remove from list" at bounding box center [517, 332] width 109 height 16
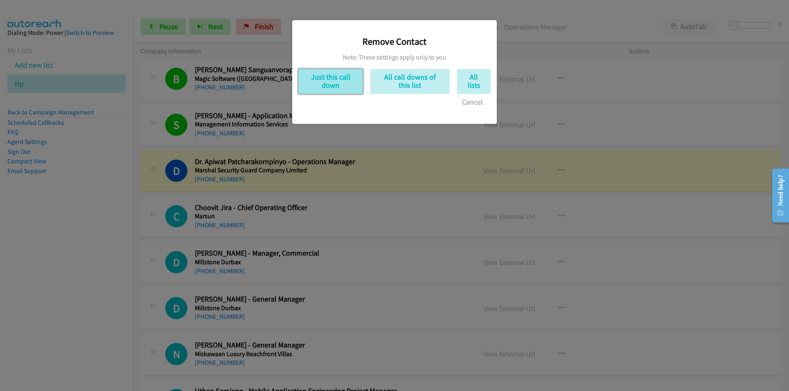
click at [341, 79] on button "Just this call down" at bounding box center [330, 81] width 64 height 25
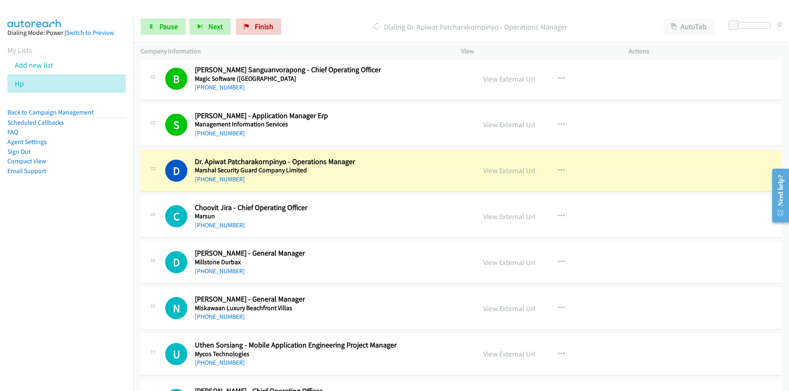
click at [28, 258] on nav "Dialing Mode: Power | Switch to Preview My Lists Add new list Hp Back to Campai…" at bounding box center [66, 212] width 133 height 391
drag, startPoint x: 78, startPoint y: 267, endPoint x: 87, endPoint y: 264, distance: 9.6
click at [78, 267] on nav "Dialing Mode: Power | Switch to Preview My Lists Add new list Hp Back to Campai…" at bounding box center [66, 212] width 133 height 391
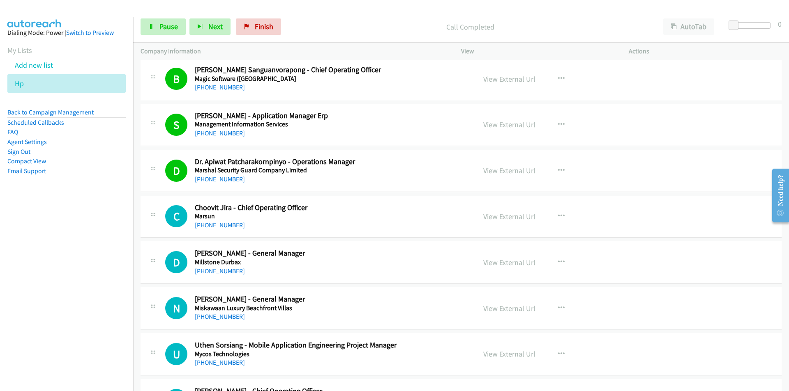
drag, startPoint x: 124, startPoint y: 290, endPoint x: 128, endPoint y: 286, distance: 5.5
click at [128, 286] on nav "Dialing Mode: Power | Switch to Preview My Lists Add new list Hp Back to Campai…" at bounding box center [66, 212] width 133 height 391
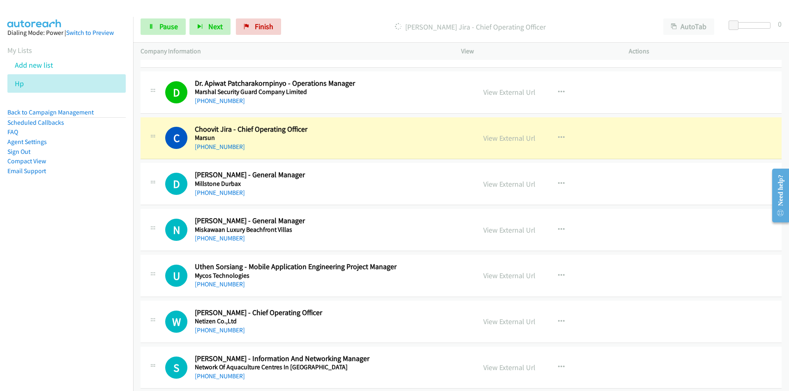
scroll to position [2382, 0]
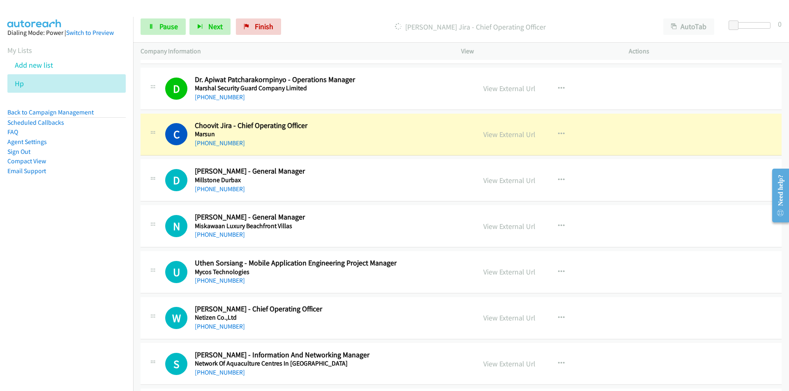
click at [83, 224] on nav "Dialing Mode: Power | Switch to Preview My Lists Add new list Hp Back to Campai…" at bounding box center [66, 212] width 133 height 391
click at [511, 133] on link "View External Url" at bounding box center [509, 134] width 52 height 9
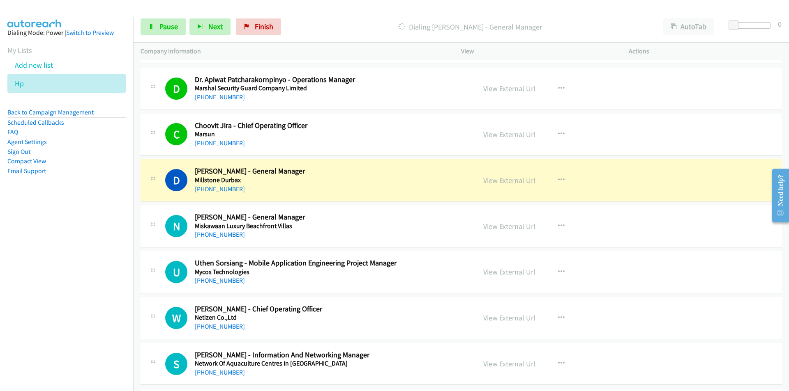
drag, startPoint x: 92, startPoint y: 301, endPoint x: 106, endPoint y: 295, distance: 16.0
click at [92, 301] on nav "Dialing Mode: Power | Switch to Preview My Lists Add new list Hp Back to Campai…" at bounding box center [66, 212] width 133 height 391
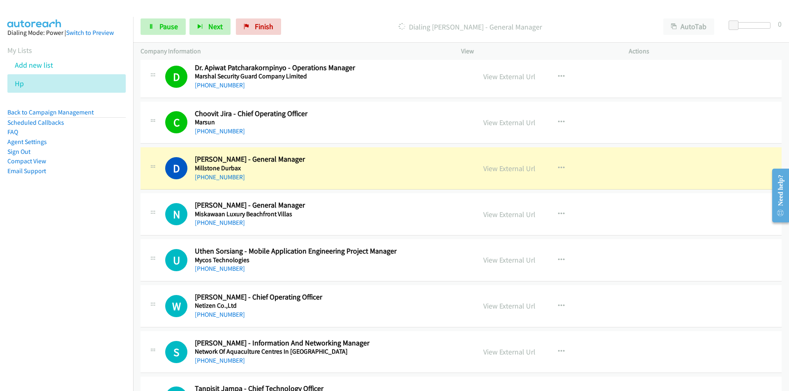
scroll to position [2423, 0]
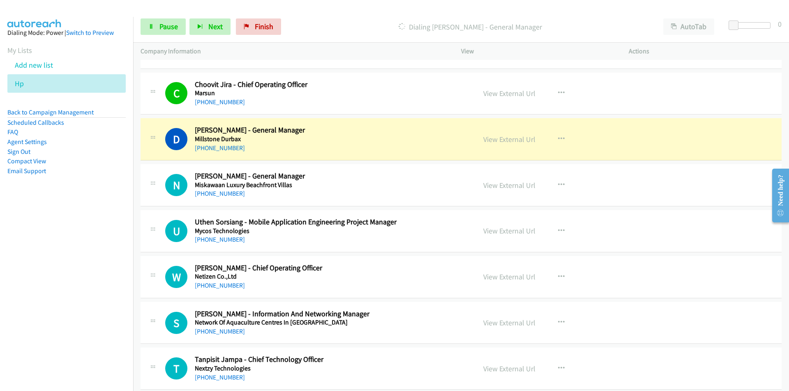
click at [94, 269] on nav "Dialing Mode: Power | Switch to Preview My Lists Add new list Hp Back to Campai…" at bounding box center [66, 212] width 133 height 391
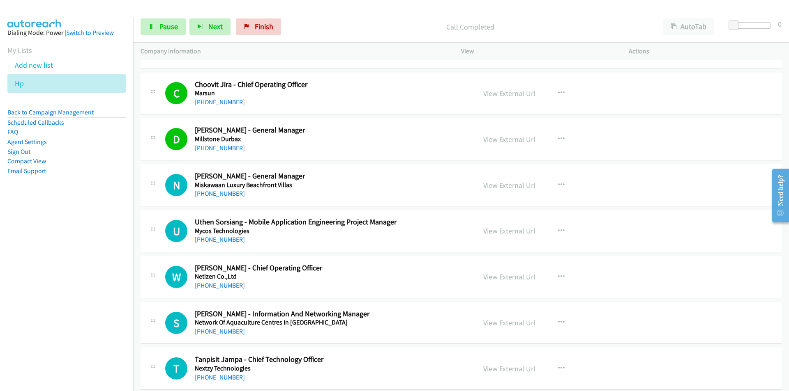
click at [60, 278] on nav "Dialing Mode: Power | Switch to Preview My Lists Add new list Hp Back to Campai…" at bounding box center [66, 212] width 133 height 391
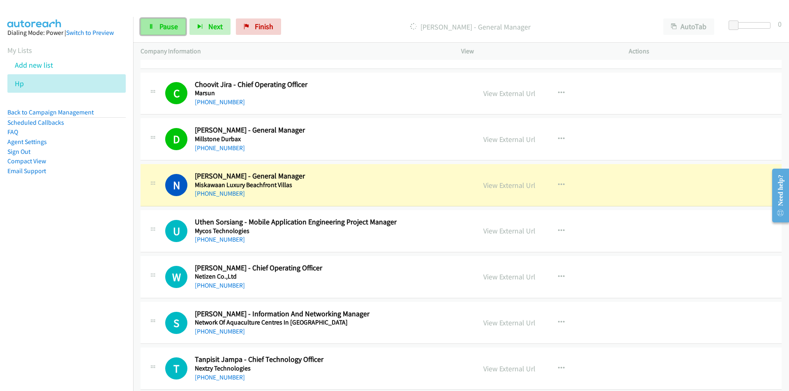
click at [172, 21] on link "Pause" at bounding box center [162, 26] width 45 height 16
click at [164, 27] on span "Start Calls" at bounding box center [175, 26] width 32 height 9
click at [99, 261] on nav "Dialing Mode: Power | Switch to Preview My Lists Add new list Hp Back to Campai…" at bounding box center [66, 212] width 133 height 391
click at [510, 186] on link "View External Url" at bounding box center [509, 185] width 52 height 9
click at [156, 26] on link "Pause" at bounding box center [162, 26] width 45 height 16
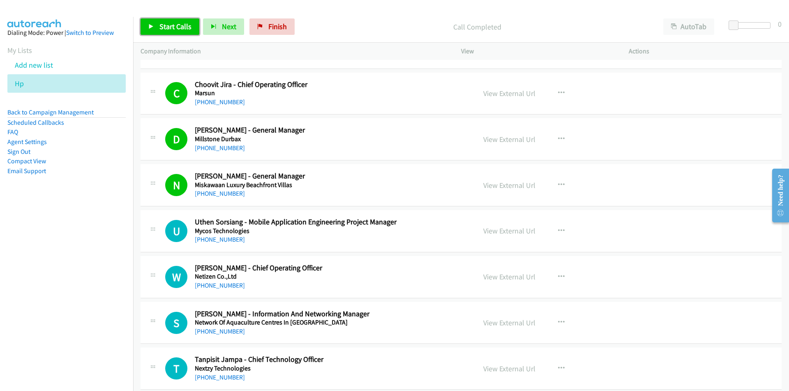
click at [164, 25] on span "Start Calls" at bounding box center [175, 26] width 32 height 9
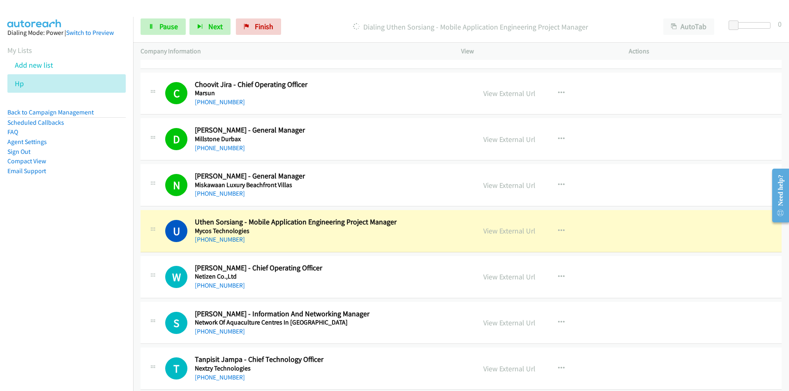
click at [106, 304] on nav "Dialing Mode: Power | Switch to Preview My Lists Add new list Hp Back to Campai…" at bounding box center [66, 212] width 133 height 391
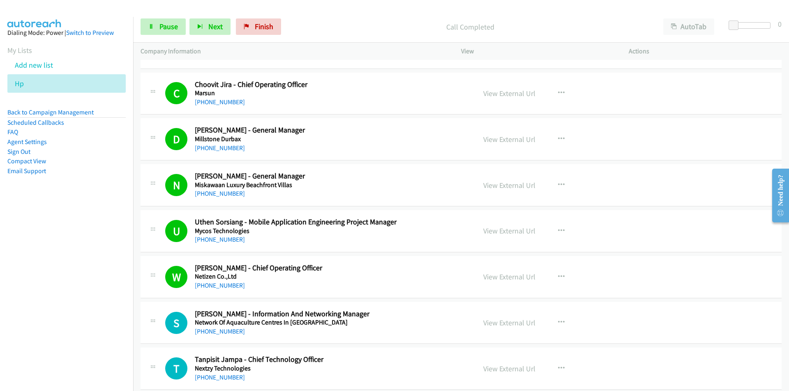
click at [122, 297] on nav "Dialing Mode: Power | Switch to Preview My Lists Add new list Hp Back to Campai…" at bounding box center [66, 212] width 133 height 391
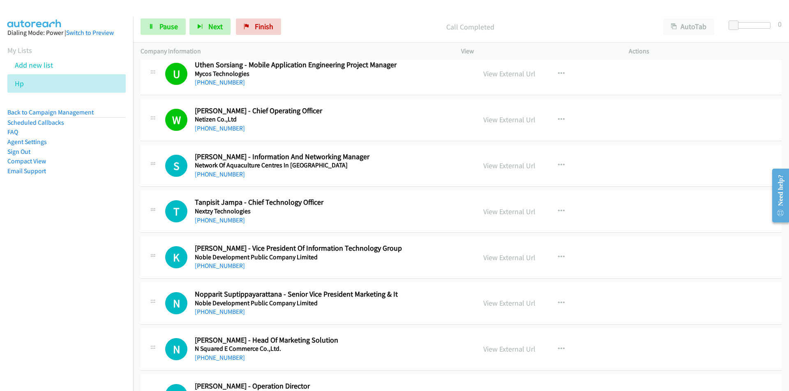
scroll to position [2588, 0]
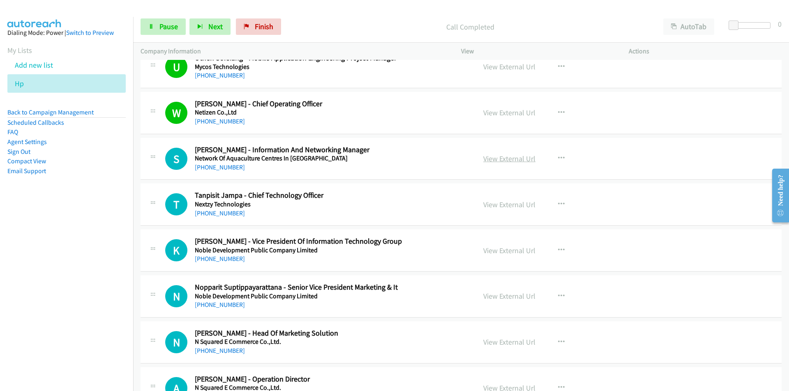
click at [513, 161] on link "View External Url" at bounding box center [509, 158] width 52 height 9
click at [166, 27] on span "Pause" at bounding box center [168, 26] width 18 height 9
click at [165, 30] on span "Start Calls" at bounding box center [175, 26] width 32 height 9
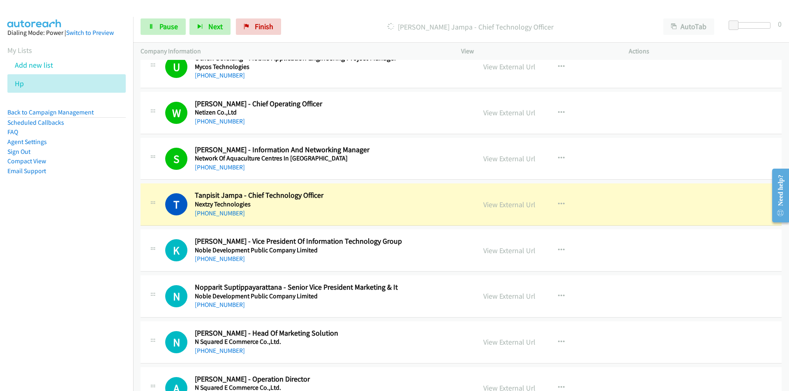
click at [74, 273] on nav "Dialing Mode: Power | Switch to Preview My Lists Add new list Hp Back to Campai…" at bounding box center [66, 212] width 133 height 391
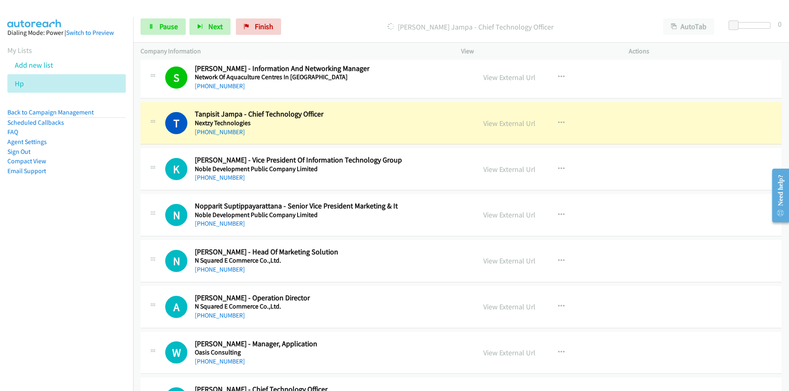
scroll to position [2670, 0]
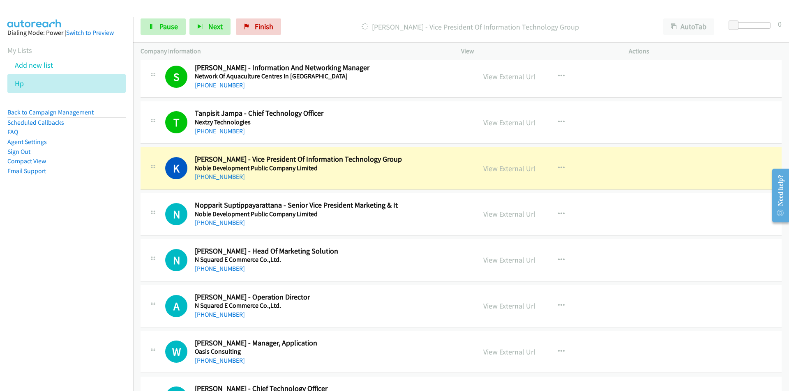
click at [103, 243] on nav "Dialing Mode: Power | Switch to Preview My Lists Add new list Hp Back to Campai…" at bounding box center [66, 212] width 133 height 391
drag, startPoint x: 80, startPoint y: 272, endPoint x: 131, endPoint y: 254, distance: 54.6
click at [80, 272] on nav "Dialing Mode: Power | Switch to Preview My Lists Add new list Hp Back to Campai…" at bounding box center [66, 212] width 133 height 391
click at [497, 173] on link "View External Url" at bounding box center [509, 168] width 52 height 9
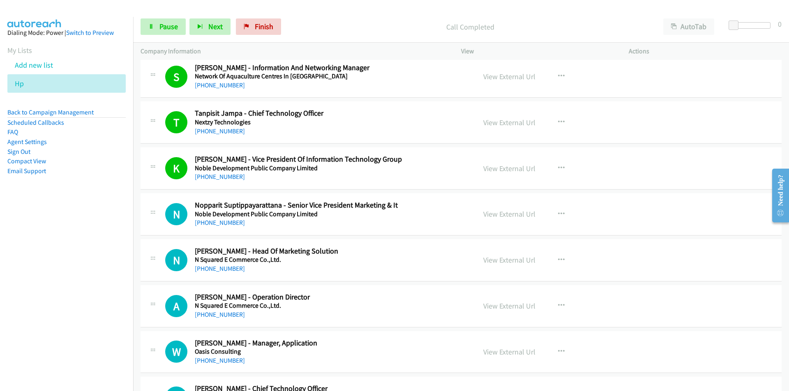
click at [54, 272] on nav "Dialing Mode: Power | Switch to Preview My Lists Add new list Hp Back to Campai…" at bounding box center [66, 212] width 133 height 391
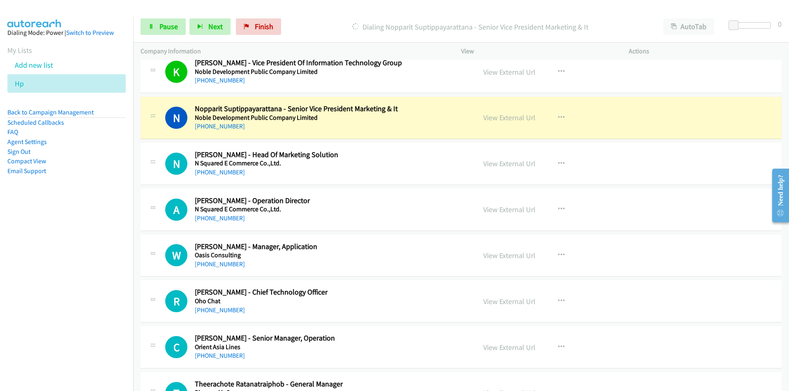
scroll to position [2793, 0]
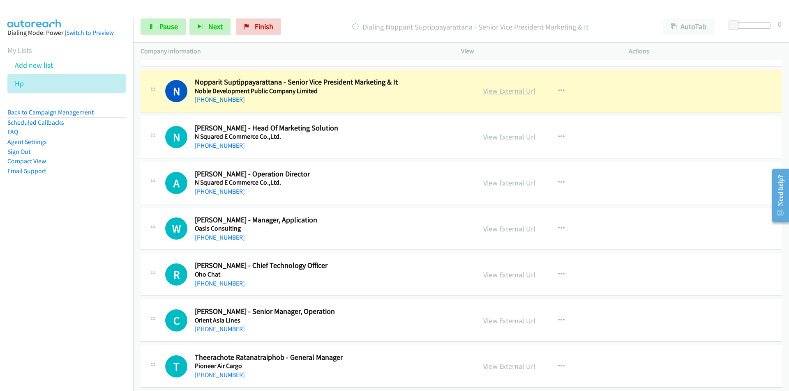
click at [523, 91] on link "View External Url" at bounding box center [509, 90] width 52 height 9
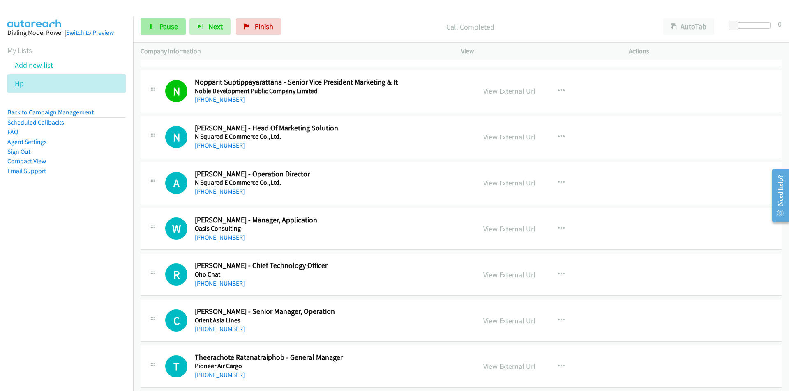
click at [148, 29] on link "Pause" at bounding box center [162, 26] width 45 height 16
click at [172, 30] on span "Start Calls" at bounding box center [175, 26] width 32 height 9
drag, startPoint x: 34, startPoint y: 259, endPoint x: 45, endPoint y: 255, distance: 12.1
click at [34, 259] on nav "Dialing Mode: Power | Switch to Preview My Lists Add new list Hp Back to Campai…" at bounding box center [66, 212] width 133 height 391
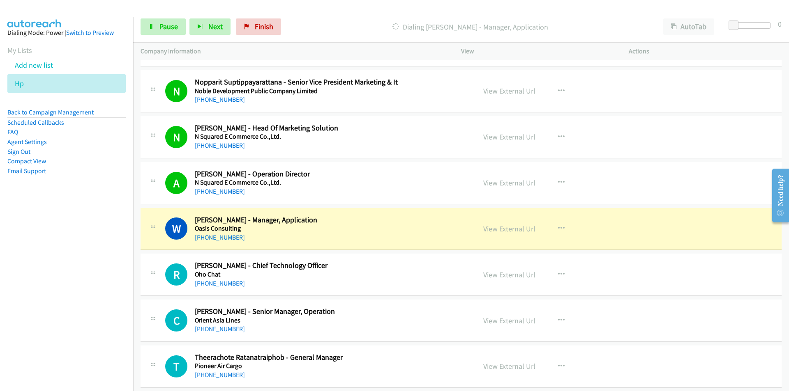
drag, startPoint x: 105, startPoint y: 288, endPoint x: 110, endPoint y: 288, distance: 5.8
click at [105, 288] on nav "Dialing Mode: Power | Switch to Preview My Lists Add new list Hp Back to Campai…" at bounding box center [66, 212] width 133 height 391
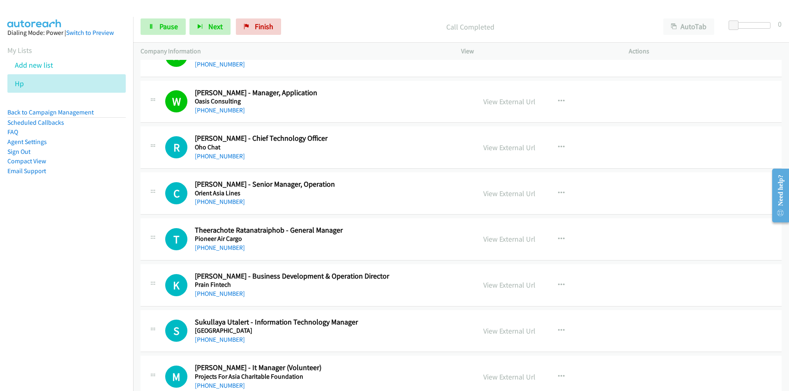
scroll to position [2957, 0]
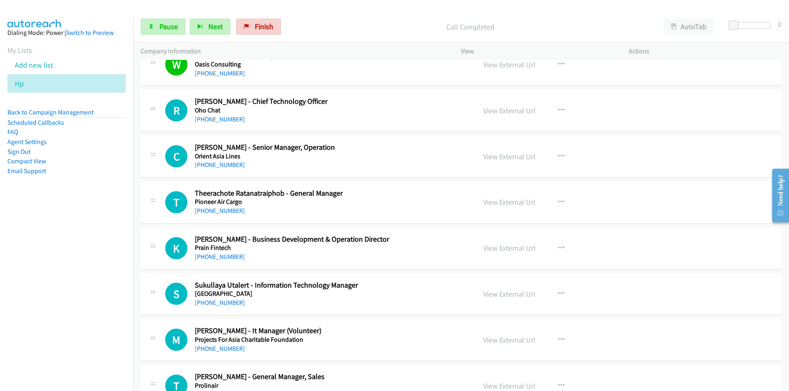
click at [74, 285] on nav "Dialing Mode: Power | Switch to Preview My Lists Add new list Hp Back to Campai…" at bounding box center [66, 212] width 133 height 391
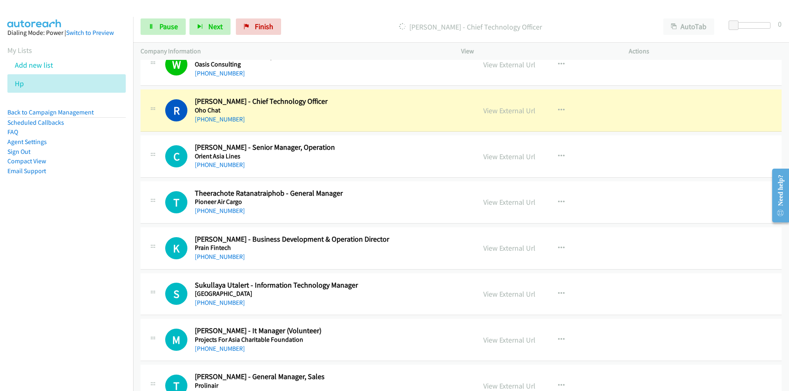
click at [57, 305] on nav "Dialing Mode: Power | Switch to Preview My Lists Add new list Hp Back to Campai…" at bounding box center [66, 212] width 133 height 391
click at [24, 274] on nav "Dialing Mode: Power | Switch to Preview My Lists Add new list Hp Back to Campai…" at bounding box center [66, 212] width 133 height 391
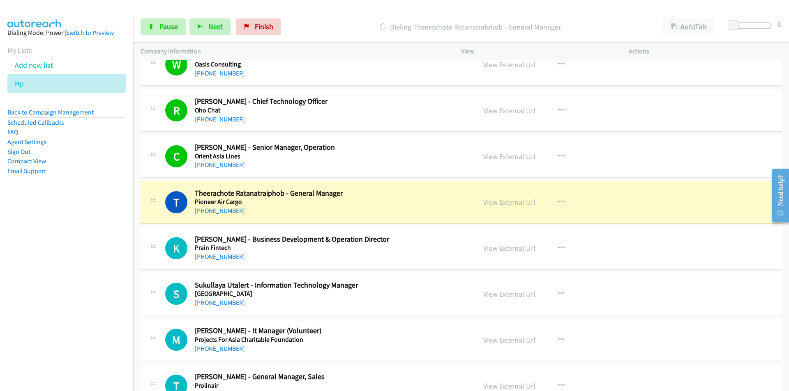
click at [70, 294] on nav "Dialing Mode: Power | Switch to Preview My Lists Add new list Hp Back to Campai…" at bounding box center [66, 212] width 133 height 391
click at [507, 206] on link "View External Url" at bounding box center [509, 202] width 52 height 9
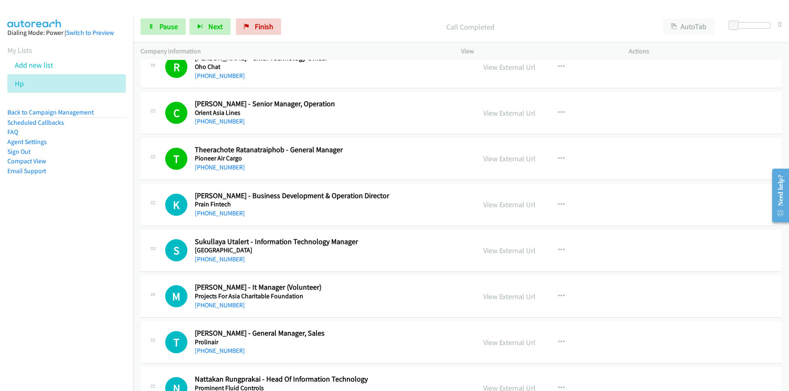
scroll to position [3081, 0]
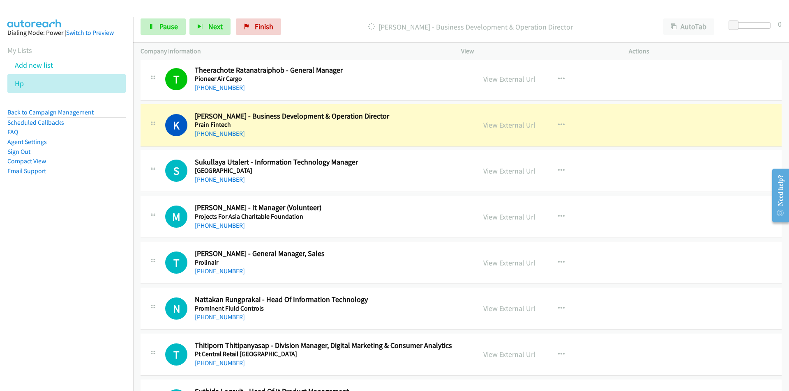
click at [77, 265] on nav "Dialing Mode: Power | Switch to Preview My Lists Add new list Hp Back to Campai…" at bounding box center [66, 212] width 133 height 391
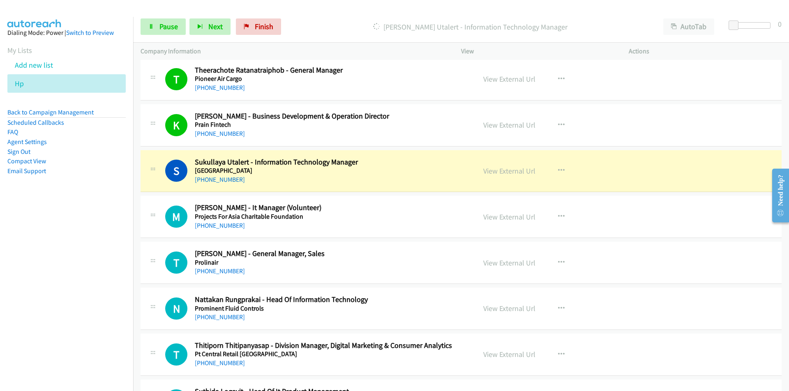
click at [81, 254] on nav "Dialing Mode: Power | Switch to Preview My Lists Add new list Hp Back to Campai…" at bounding box center [66, 212] width 133 height 391
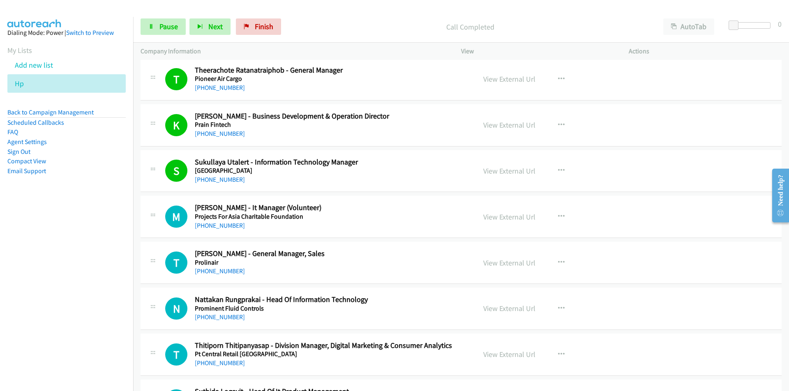
click at [88, 240] on nav "Dialing Mode: Power | Switch to Preview My Lists Add new list Hp Back to Campai…" at bounding box center [66, 212] width 133 height 391
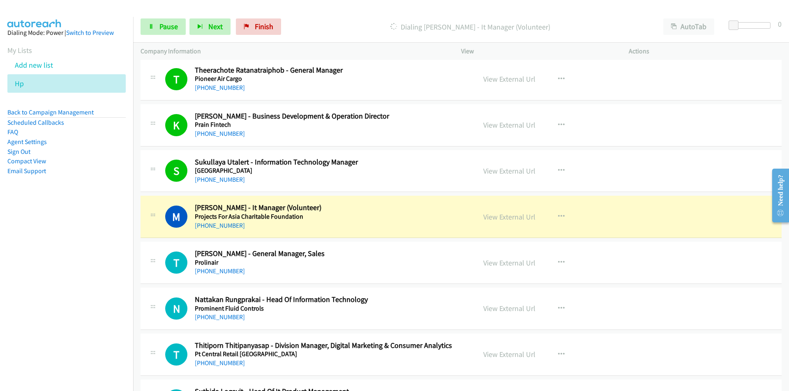
click at [66, 294] on nav "Dialing Mode: Power | Switch to Preview My Lists Add new list Hp Back to Campai…" at bounding box center [66, 212] width 133 height 391
click at [85, 260] on nav "Dialing Mode: Power | Switch to Preview My Lists Add new list Hp Back to Campai…" at bounding box center [66, 212] width 133 height 391
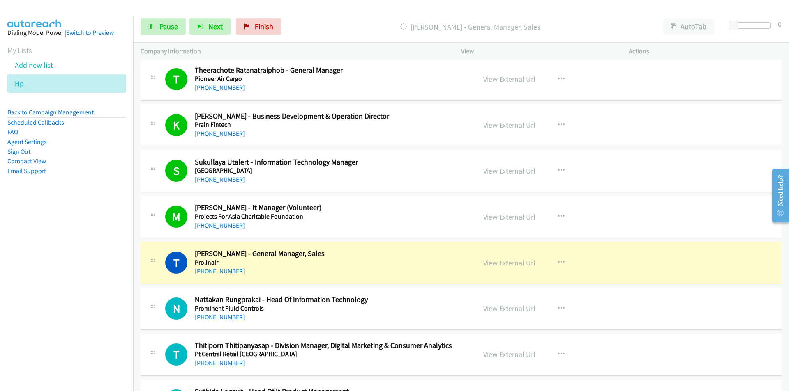
click at [14, 283] on nav "Dialing Mode: Power | Switch to Preview My Lists Add new list Hp Back to Campai…" at bounding box center [66, 212] width 133 height 391
click at [505, 265] on link "View External Url" at bounding box center [509, 262] width 52 height 9
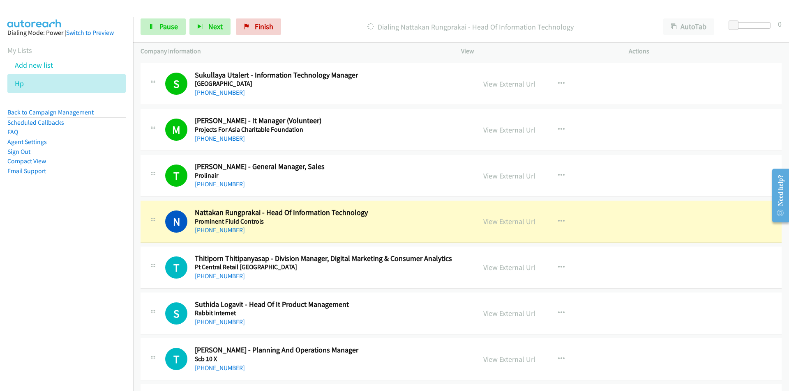
scroll to position [3286, 0]
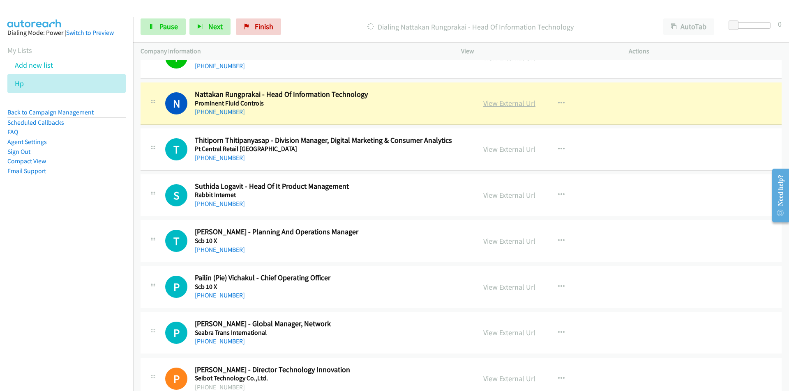
click at [513, 105] on link "View External Url" at bounding box center [509, 103] width 52 height 9
click at [166, 29] on span "Pause" at bounding box center [168, 26] width 18 height 9
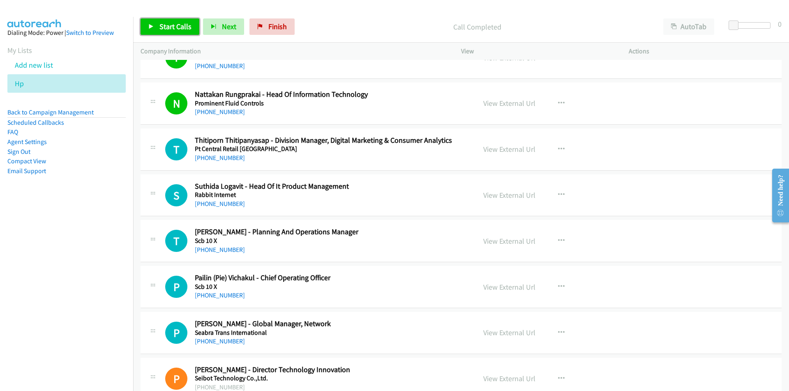
click at [177, 29] on span "Start Calls" at bounding box center [175, 26] width 32 height 9
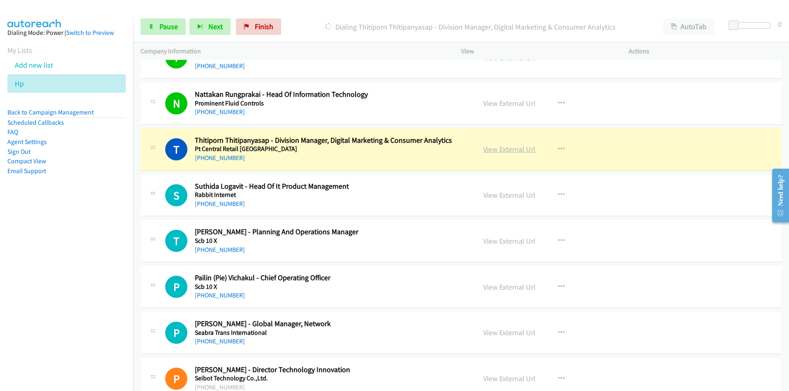
click at [516, 147] on link "View External Url" at bounding box center [509, 149] width 52 height 9
click at [51, 277] on nav "Dialing Mode: Power | Switch to Preview My Lists Add new list Hp Back to Campai…" at bounding box center [66, 212] width 133 height 391
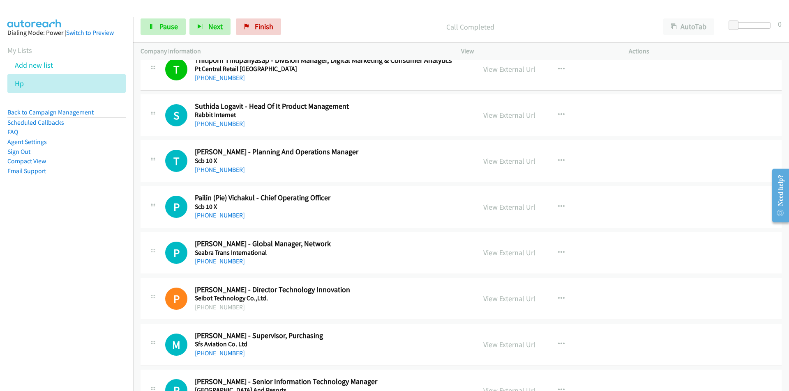
scroll to position [3368, 0]
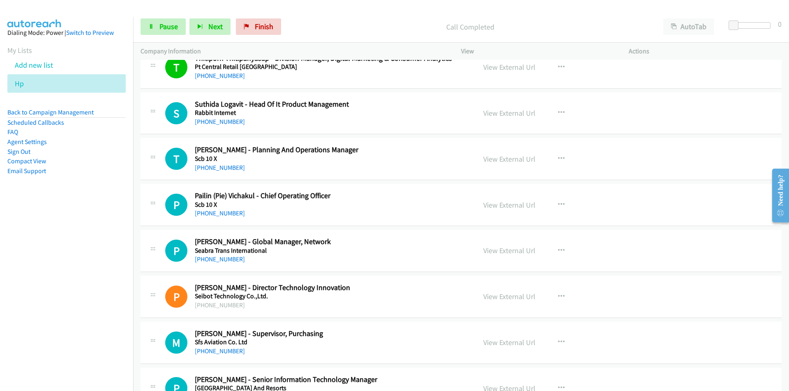
click at [94, 308] on nav "Dialing Mode: Power | Switch to Preview My Lists Add new list Hp Back to Campai…" at bounding box center [66, 212] width 133 height 391
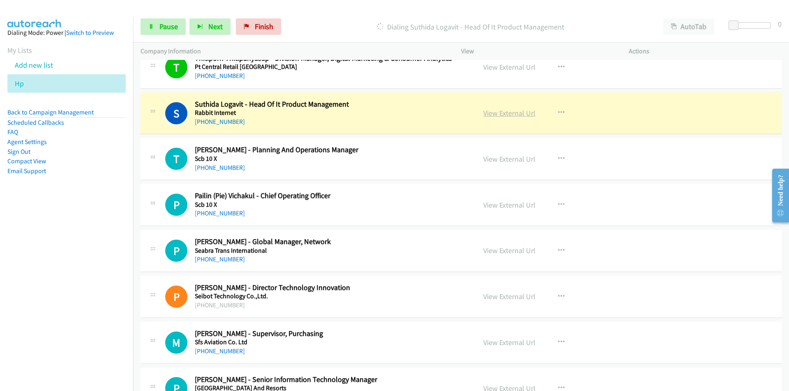
click at [501, 113] on link "View External Url" at bounding box center [509, 112] width 52 height 9
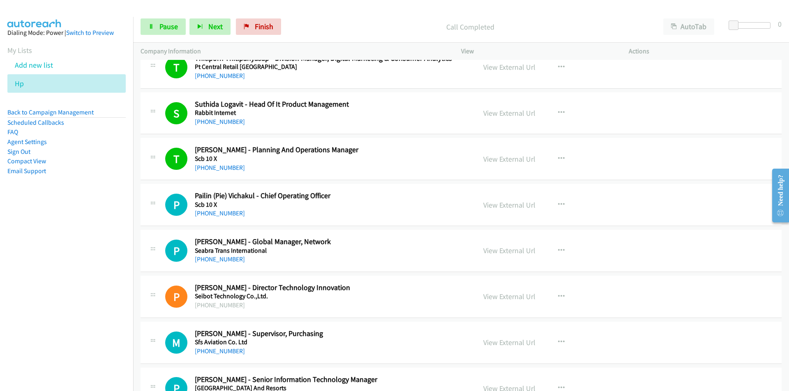
click at [83, 281] on nav "Dialing Mode: Power | Switch to Preview My Lists Add new list Hp Back to Campai…" at bounding box center [66, 212] width 133 height 391
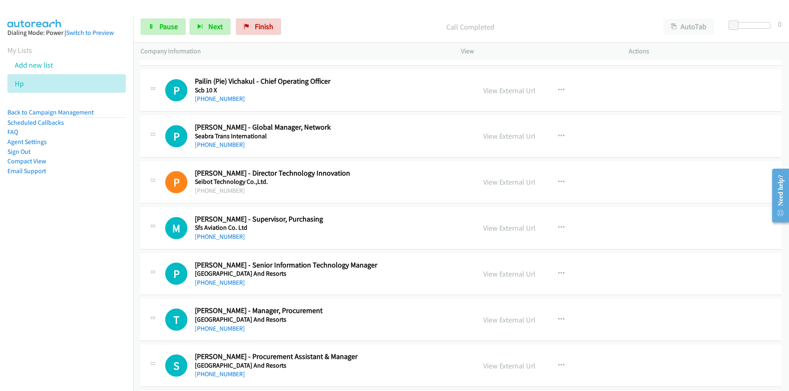
scroll to position [3491, 0]
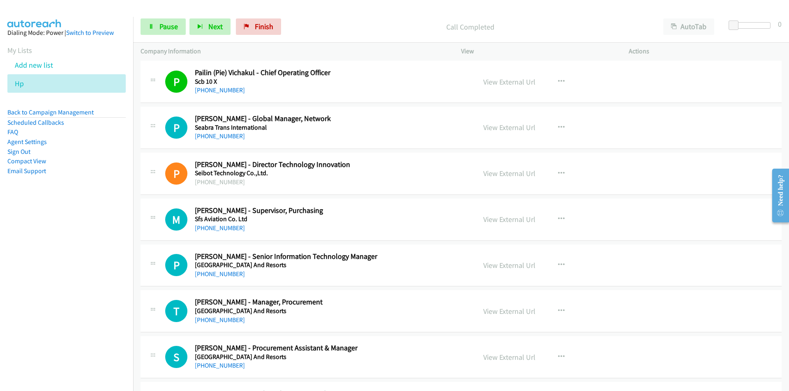
drag, startPoint x: 51, startPoint y: 267, endPoint x: 60, endPoint y: 262, distance: 9.9
click at [51, 267] on nav "Dialing Mode: Power | Switch to Preview My Lists Add new list Hp Back to Campai…" at bounding box center [66, 212] width 133 height 391
click at [71, 274] on nav "Dialing Mode: Power | Switch to Preview My Lists Add new list Hp Back to Campai…" at bounding box center [66, 212] width 133 height 391
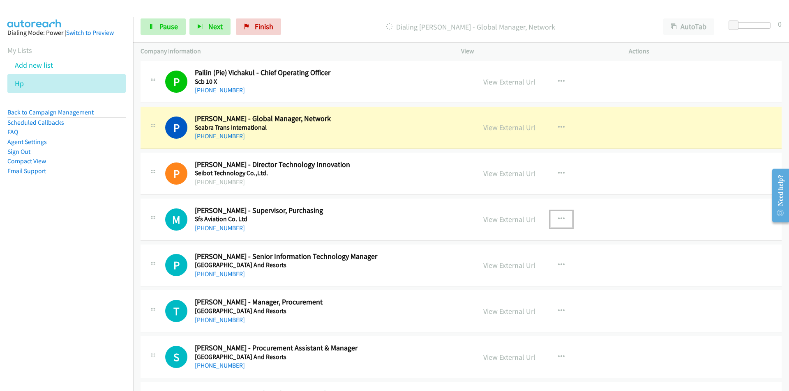
click at [561, 218] on icon "button" at bounding box center [561, 219] width 7 height 7
click at [507, 288] on link "Remove from list" at bounding box center [517, 289] width 109 height 16
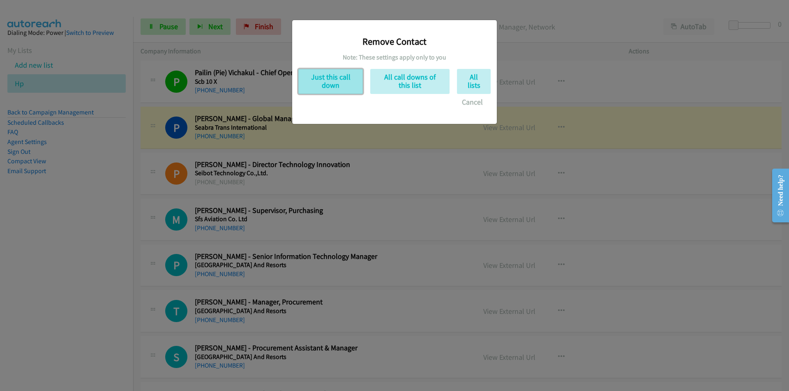
click at [335, 85] on button "Just this call down" at bounding box center [330, 81] width 64 height 25
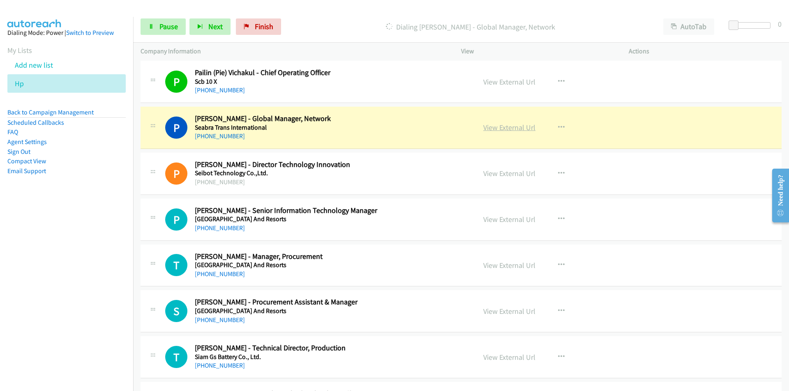
click at [522, 127] on link "View External Url" at bounding box center [509, 127] width 52 height 9
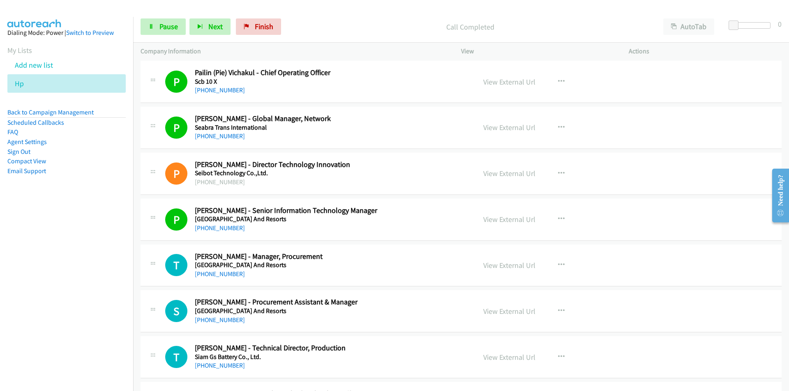
click at [89, 284] on nav "Dialing Mode: Power | Switch to Preview My Lists Add new list Hp Back to Campai…" at bounding box center [66, 212] width 133 height 391
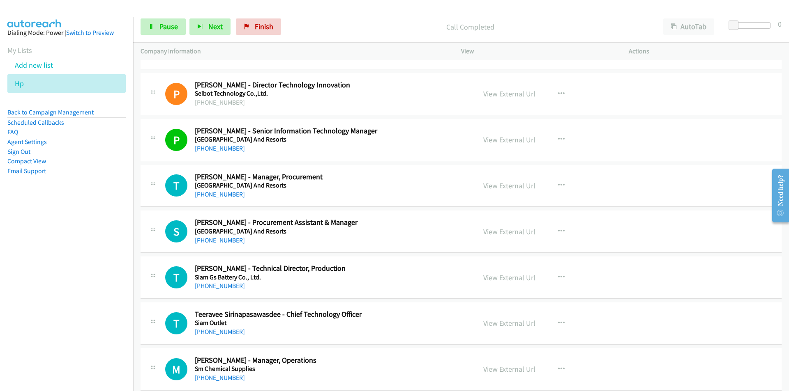
scroll to position [3574, 0]
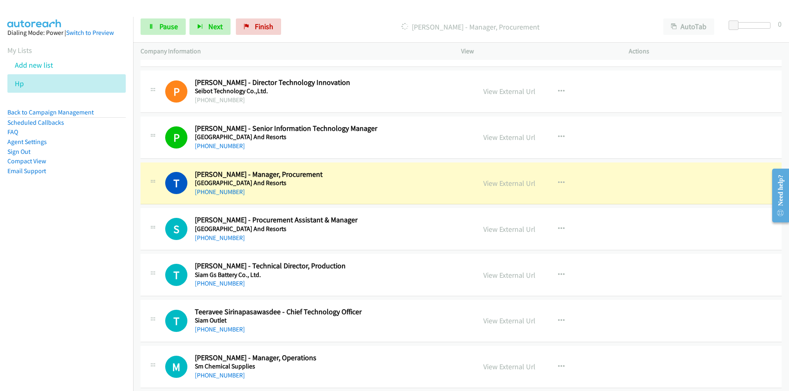
click at [107, 297] on nav "Dialing Mode: Power | Switch to Preview My Lists Add new list Hp Back to Campai…" at bounding box center [66, 212] width 133 height 391
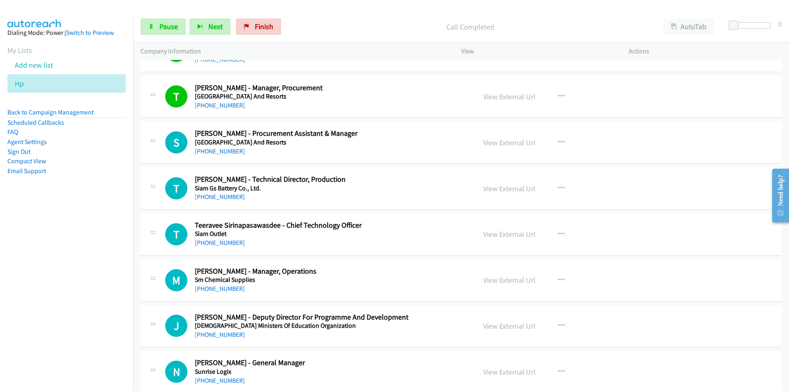
scroll to position [3697, 0]
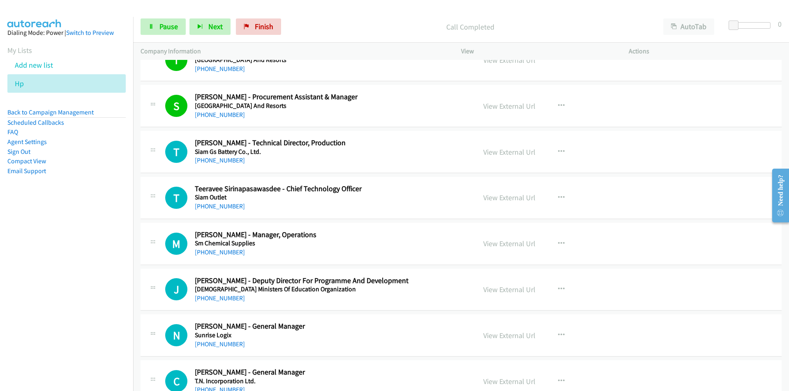
click at [39, 286] on nav "Dialing Mode: Power | Switch to Preview My Lists Add new list Hp Back to Campai…" at bounding box center [66, 212] width 133 height 391
click at [159, 29] on span "Pause" at bounding box center [168, 26] width 18 height 9
click at [559, 199] on icon "button" at bounding box center [561, 198] width 7 height 7
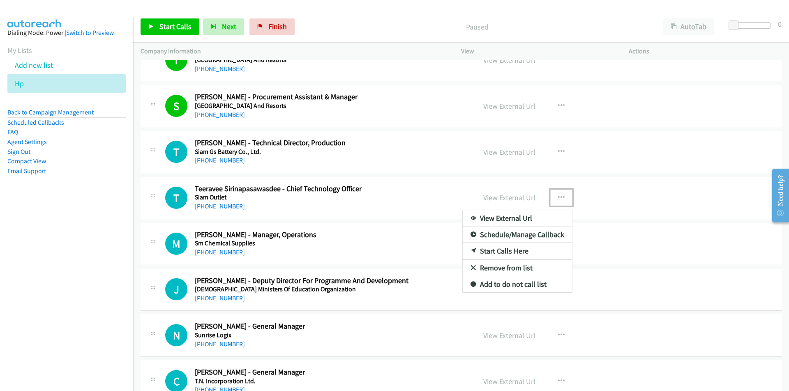
click at [520, 253] on link "Start Calls Here" at bounding box center [517, 251] width 109 height 16
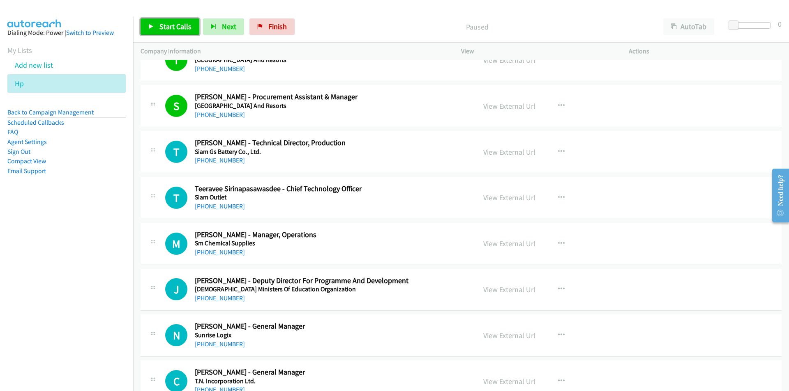
click at [170, 28] on span "Start Calls" at bounding box center [175, 26] width 32 height 9
click at [31, 319] on nav "Dialing Mode: Power | Switch to Preview My Lists Add new list Hp Back to Campai…" at bounding box center [66, 212] width 133 height 391
drag, startPoint x: 57, startPoint y: 301, endPoint x: 410, endPoint y: 278, distance: 354.4
click at [64, 300] on nav "Dialing Mode: Power | Switch to Preview My Lists Add new list Hp Back to Campai…" at bounding box center [66, 212] width 133 height 391
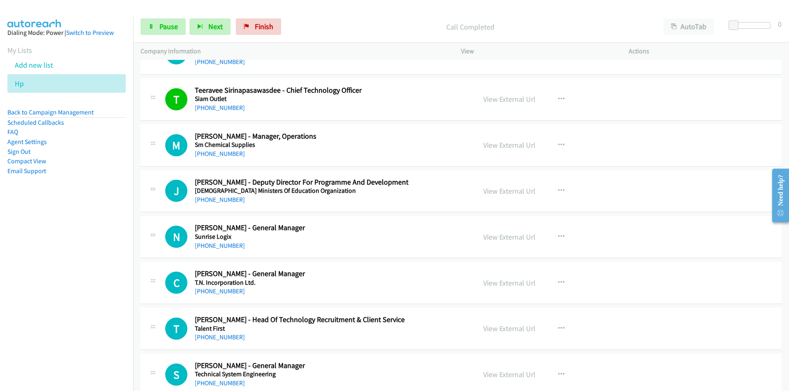
scroll to position [3820, 0]
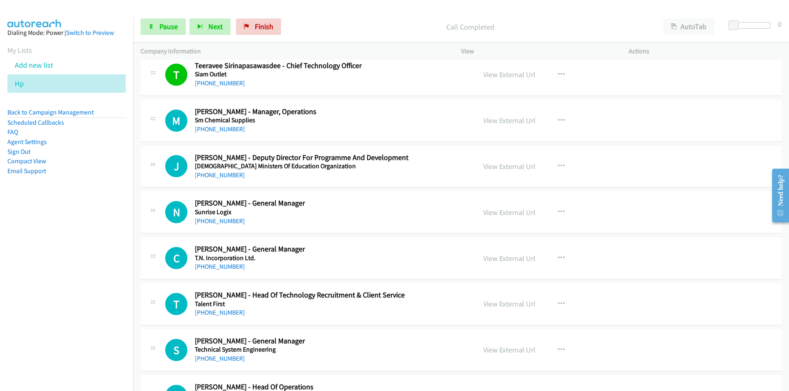
click at [97, 307] on nav "Dialing Mode: Power | Switch to Preview My Lists Add new list Hp Back to Campai…" at bounding box center [66, 212] width 133 height 391
click at [35, 256] on nav "Dialing Mode: Power | Switch to Preview My Lists Add new list Hp Back to Campai…" at bounding box center [66, 212] width 133 height 391
click at [57, 292] on nav "Dialing Mode: Power | Switch to Preview My Lists Add new list Hp Back to Campai…" at bounding box center [66, 212] width 133 height 391
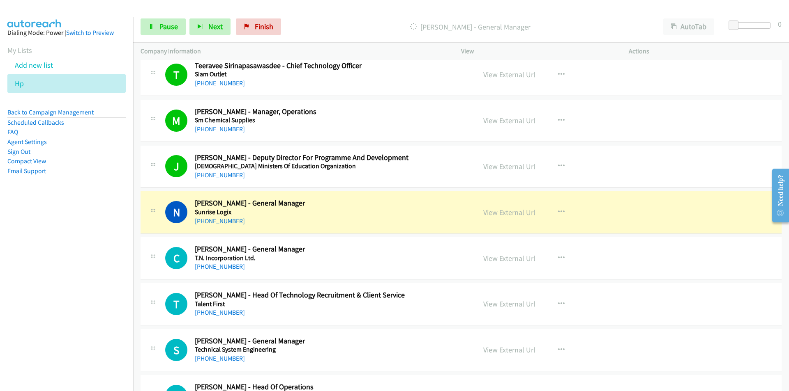
click at [44, 288] on nav "Dialing Mode: Power | Switch to Preview My Lists Add new list Hp Back to Campai…" at bounding box center [66, 212] width 133 height 391
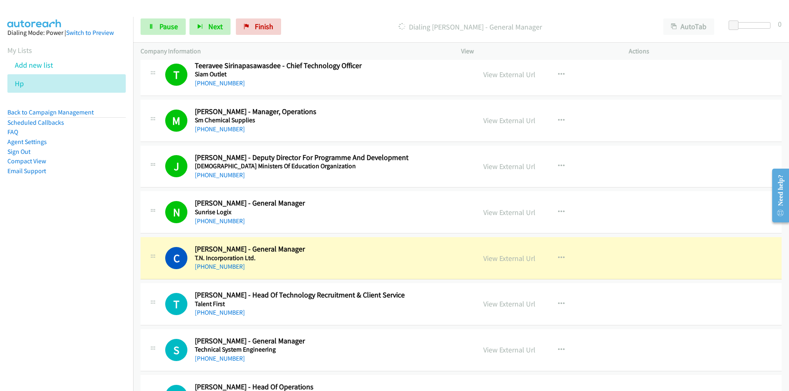
click at [67, 315] on nav "Dialing Mode: Power | Switch to Preview My Lists Add new list Hp Back to Campai…" at bounding box center [66, 212] width 133 height 391
click at [157, 25] on link "Pause" at bounding box center [162, 26] width 45 height 16
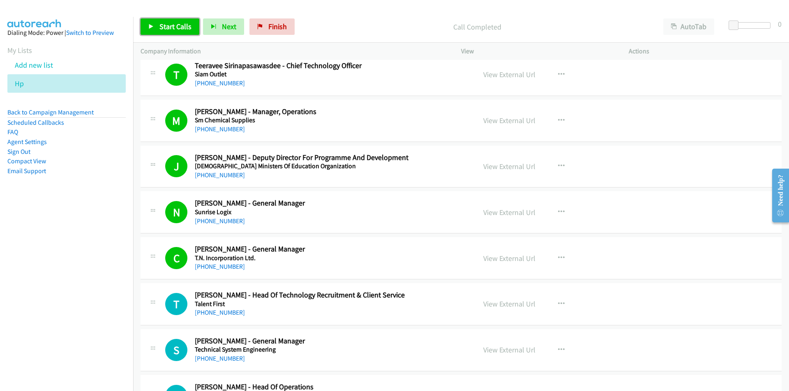
click at [176, 27] on span "Start Calls" at bounding box center [175, 26] width 32 height 9
click at [30, 286] on nav "Dialing Mode: Power | Switch to Preview My Lists Add new list Hp Back to Campai…" at bounding box center [66, 212] width 133 height 391
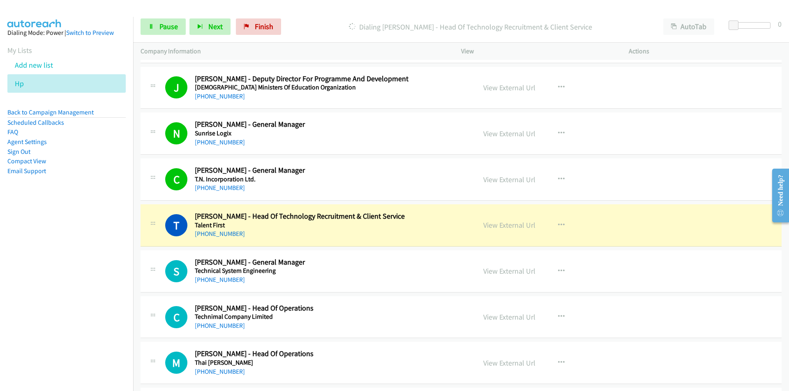
scroll to position [3902, 0]
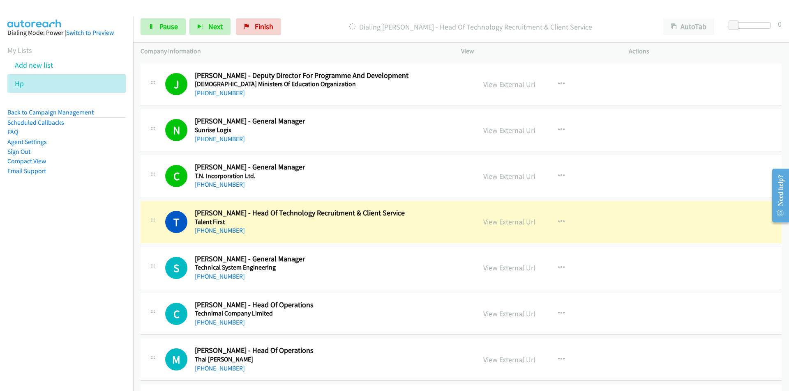
click at [95, 288] on nav "Dialing Mode: Power | Switch to Preview My Lists Add new list Hp Back to Campai…" at bounding box center [66, 212] width 133 height 391
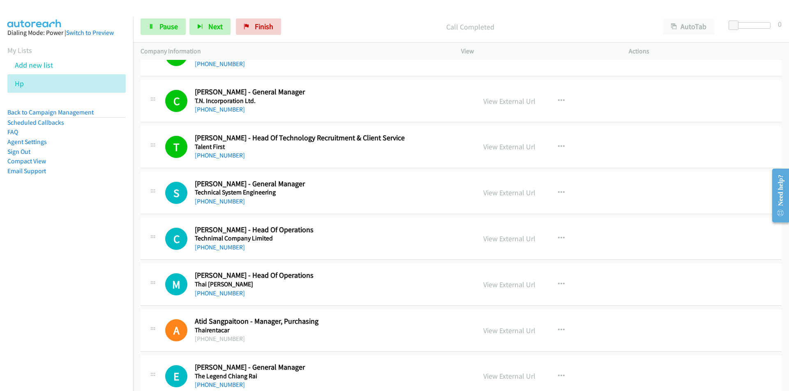
scroll to position [4025, 0]
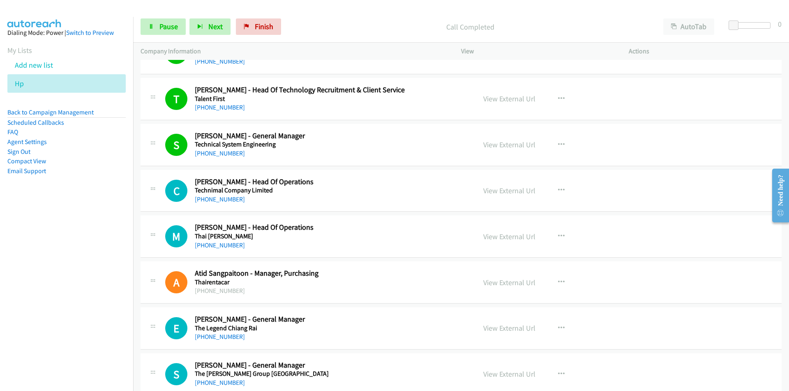
click at [49, 312] on nav "Dialing Mode: Power | Switch to Preview My Lists Add new list Hp Back to Campai…" at bounding box center [66, 212] width 133 height 391
click at [518, 192] on link "View External Url" at bounding box center [509, 190] width 52 height 9
click at [96, 312] on nav "Dialing Mode: Power | Switch to Preview My Lists Add new list Hp Back to Campai…" at bounding box center [66, 212] width 133 height 391
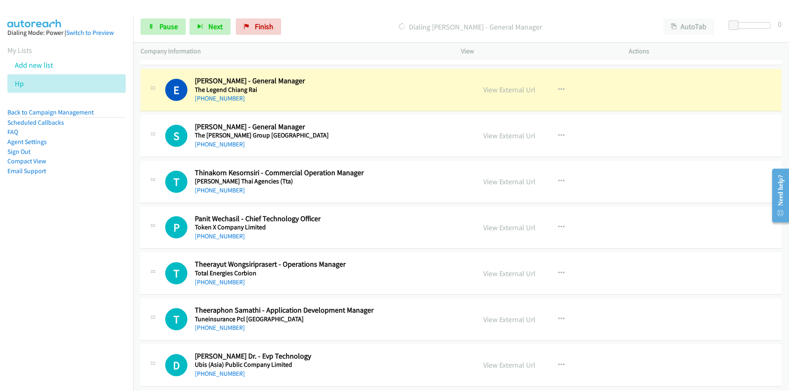
scroll to position [4272, 0]
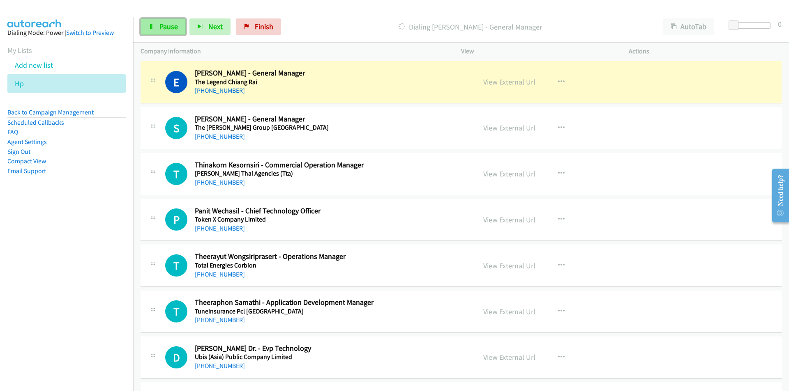
click at [166, 24] on span "Pause" at bounding box center [168, 26] width 18 height 9
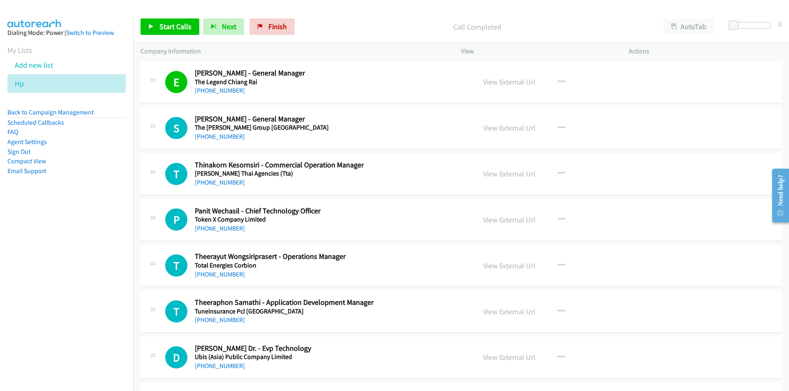
click at [92, 226] on nav "Dialing Mode: Power | Switch to Preview My Lists Add new list Hp Back to Campai…" at bounding box center [66, 212] width 133 height 391
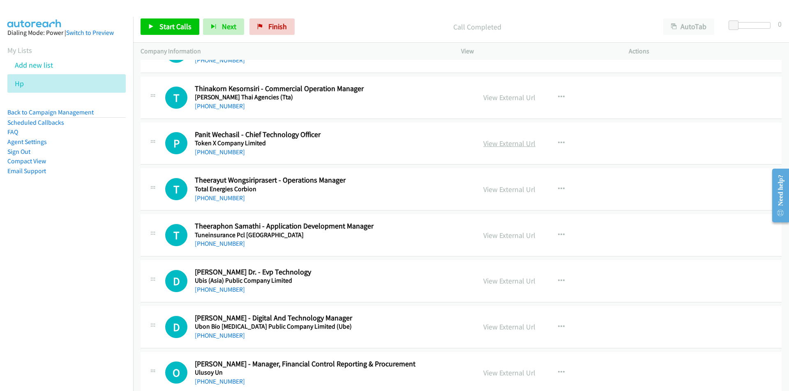
scroll to position [4354, 0]
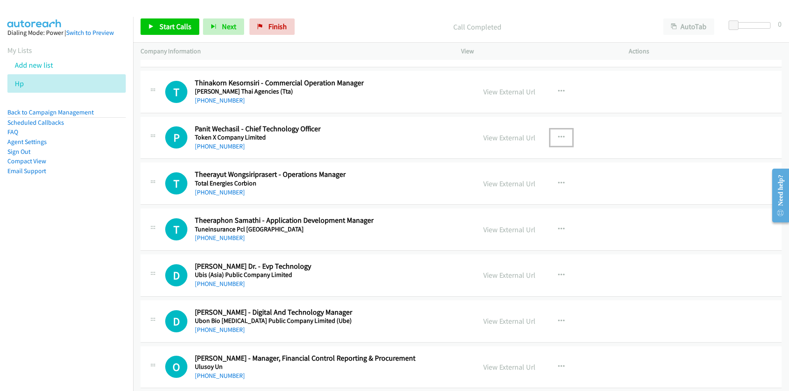
click at [559, 136] on icon "button" at bounding box center [561, 137] width 7 height 7
click at [491, 191] on link "Start Calls Here" at bounding box center [517, 191] width 109 height 16
click at [162, 28] on span "Start Calls" at bounding box center [175, 26] width 32 height 9
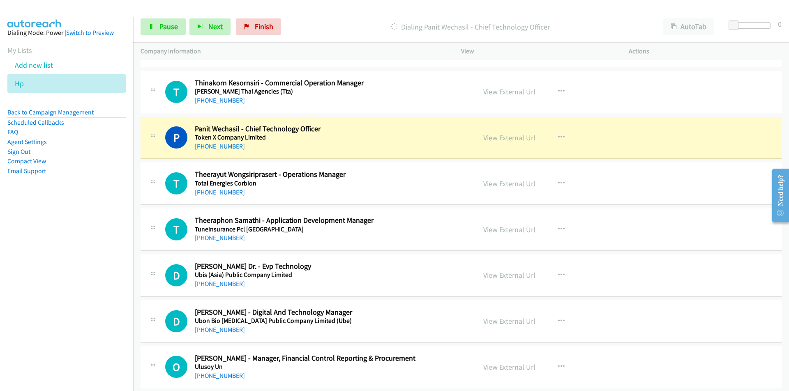
click at [63, 292] on nav "Dialing Mode: Power | Switch to Preview My Lists Add new list Hp Back to Campai…" at bounding box center [66, 212] width 133 height 391
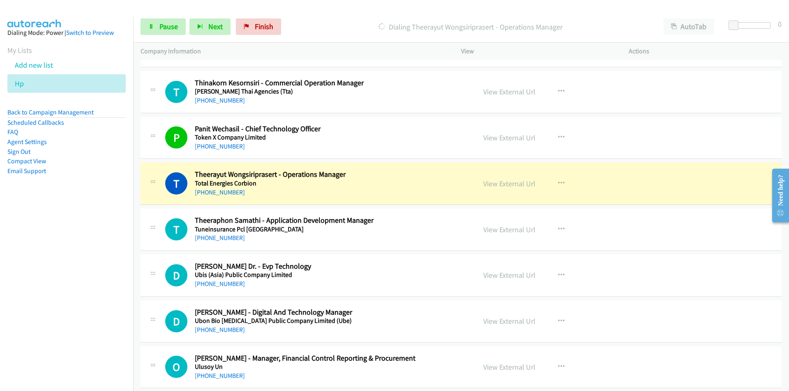
click at [104, 274] on nav "Dialing Mode: Power | Switch to Preview My Lists Add new list Hp Back to Campai…" at bounding box center [66, 212] width 133 height 391
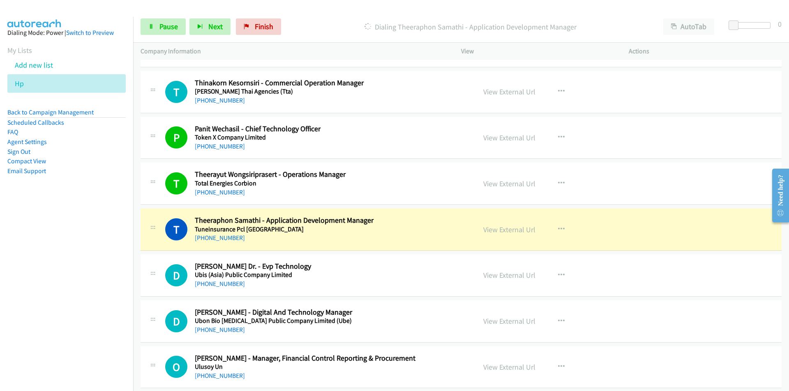
drag, startPoint x: 60, startPoint y: 306, endPoint x: 66, endPoint y: 303, distance: 6.6
click at [60, 306] on nav "Dialing Mode: Power | Switch to Preview My Lists Add new list Hp Back to Campai…" at bounding box center [66, 212] width 133 height 391
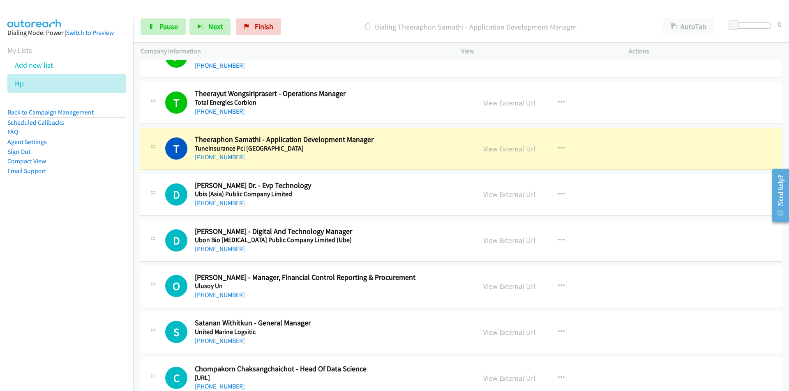
scroll to position [4436, 0]
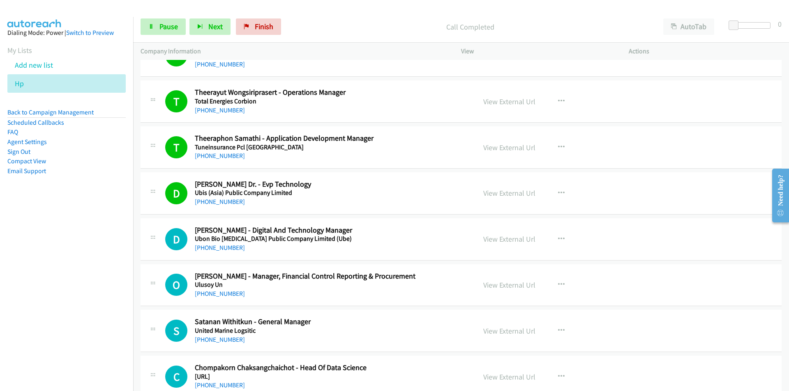
click at [122, 282] on nav "Dialing Mode: Power | Switch to Preview My Lists Add new list Hp Back to Campai…" at bounding box center [66, 212] width 133 height 391
click at [98, 286] on nav "Dialing Mode: Power | Switch to Preview My Lists Add new list Hp Back to Campai…" at bounding box center [66, 212] width 133 height 391
click at [110, 302] on nav "Dialing Mode: Power | Switch to Preview My Lists Add new list Hp Back to Campai…" at bounding box center [66, 212] width 133 height 391
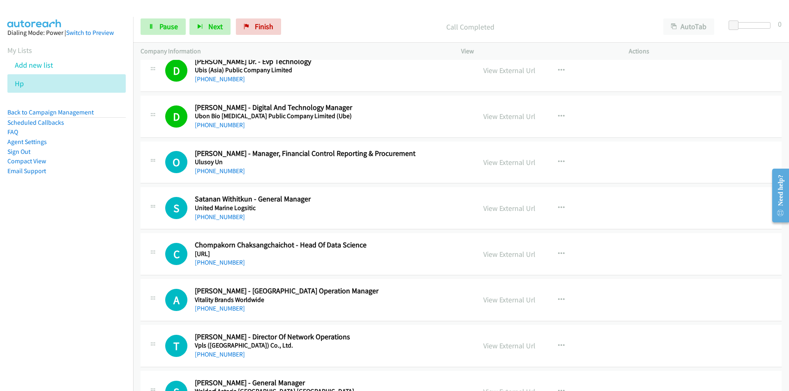
scroll to position [4559, 0]
click at [58, 241] on nav "Dialing Mode: Power | Switch to Preview My Lists Add new list Hp Back to Campai…" at bounding box center [66, 212] width 133 height 391
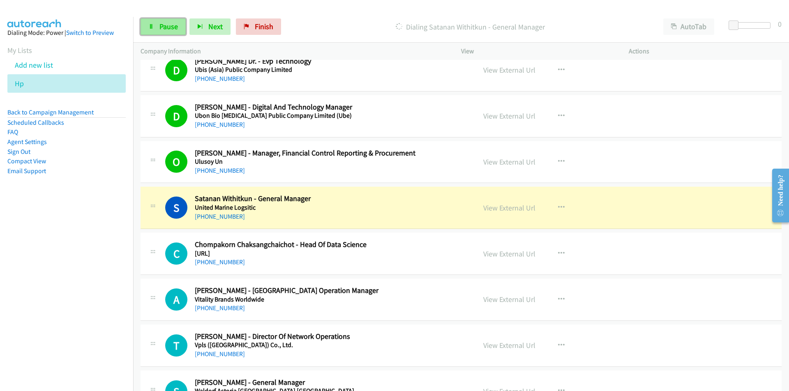
click at [167, 24] on span "Pause" at bounding box center [168, 26] width 18 height 9
click at [71, 307] on nav "Dialing Mode: Power | Switch to Preview My Lists Add new list Hp Back to Campai…" at bounding box center [66, 212] width 133 height 391
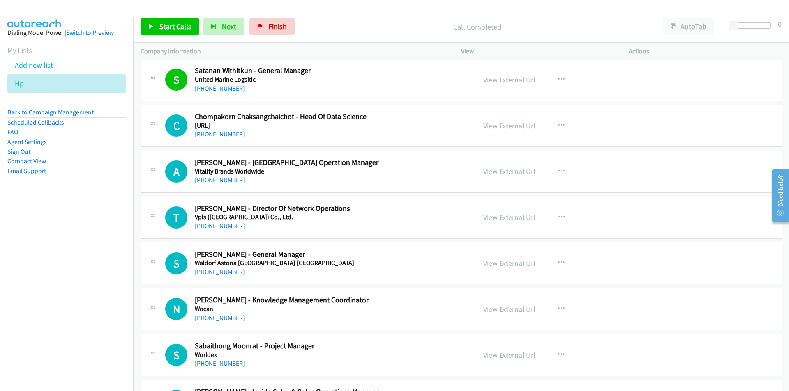
scroll to position [4765, 0]
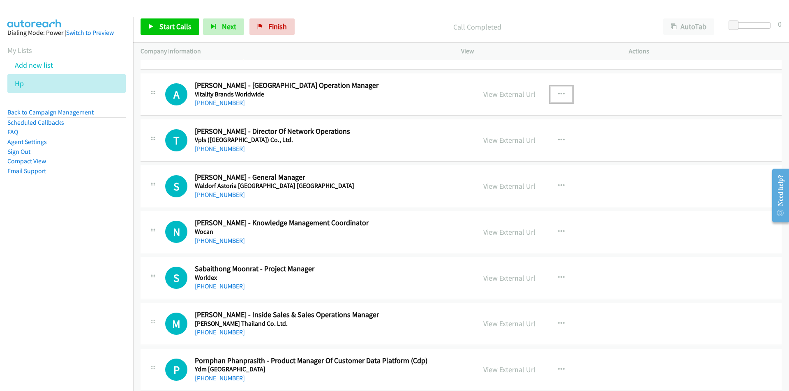
click at [558, 93] on icon "button" at bounding box center [561, 94] width 7 height 7
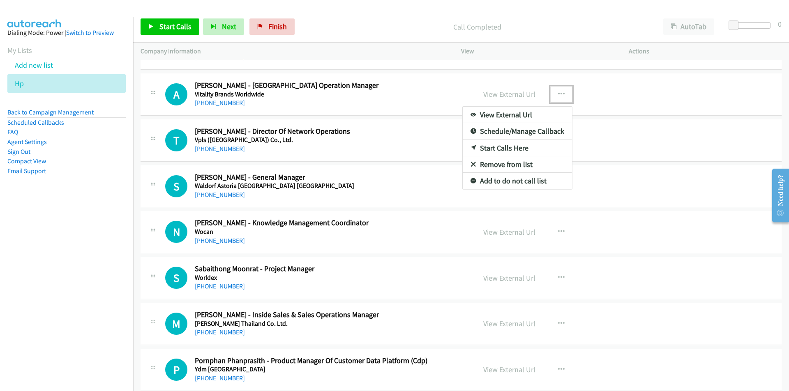
click at [514, 146] on link "Start Calls Here" at bounding box center [517, 148] width 109 height 16
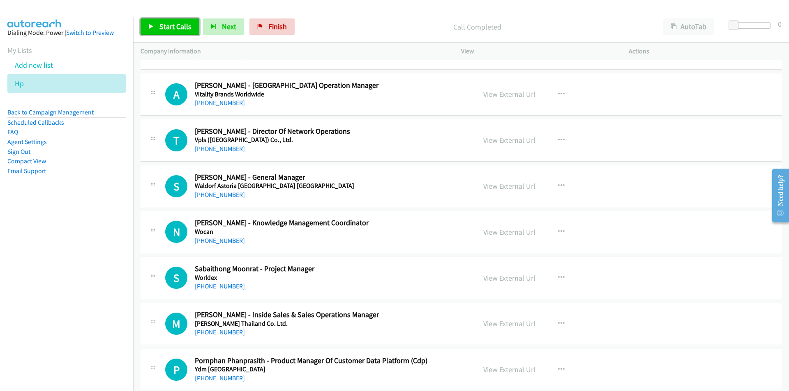
click at [174, 26] on span "Start Calls" at bounding box center [175, 26] width 32 height 9
click at [23, 277] on nav "Dialing Mode: Power | Switch to Preview My Lists Add new list Hp Back to Campai…" at bounding box center [66, 212] width 133 height 391
click at [161, 25] on span "Pause" at bounding box center [168, 26] width 18 height 9
click at [559, 136] on button "button" at bounding box center [561, 140] width 22 height 16
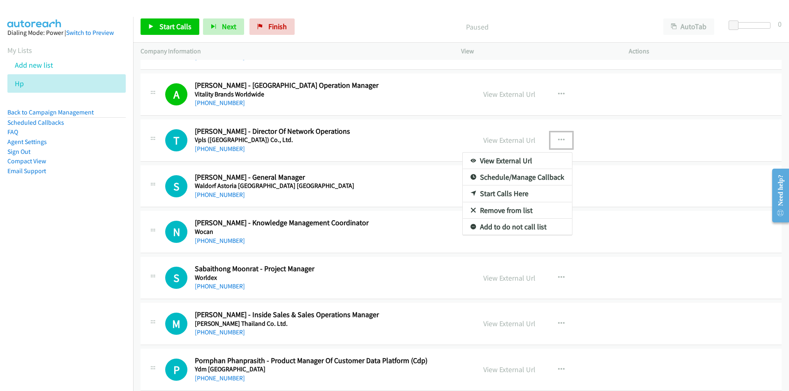
click at [506, 192] on link "Start Calls Here" at bounding box center [517, 194] width 109 height 16
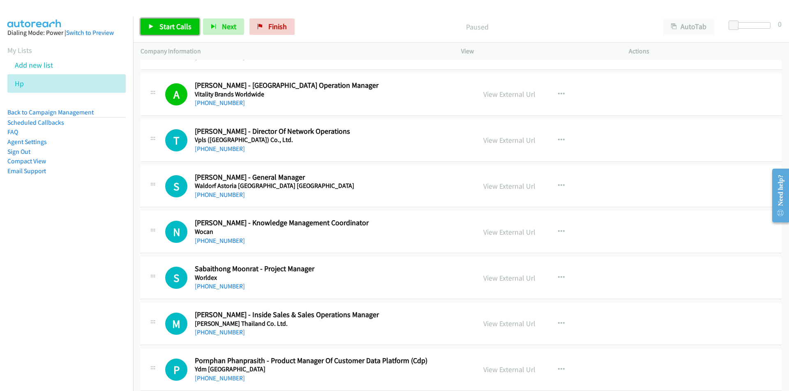
click at [170, 30] on span "Start Calls" at bounding box center [175, 26] width 32 height 9
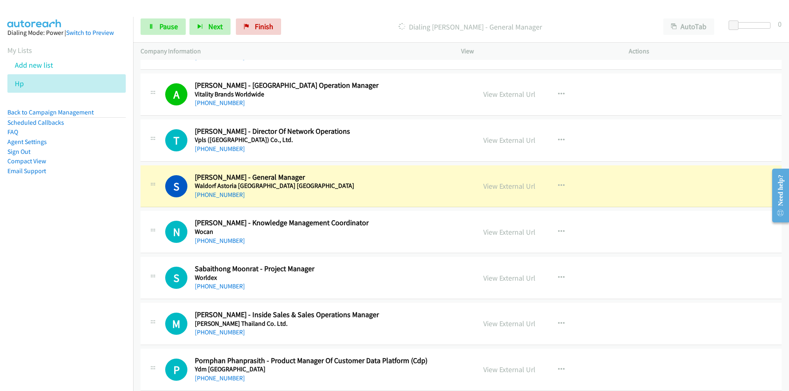
click at [55, 276] on nav "Dialing Mode: Power | Switch to Preview My Lists Add new list Hp Back to Campai…" at bounding box center [66, 212] width 133 height 391
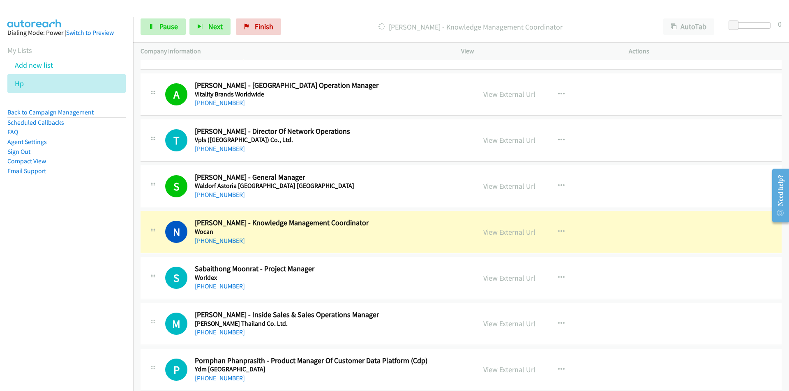
click at [51, 281] on nav "Dialing Mode: Power | Switch to Preview My Lists Add new list Hp Back to Campai…" at bounding box center [66, 212] width 133 height 391
click at [51, 302] on nav "Dialing Mode: Power | Switch to Preview My Lists Add new list Hp Back to Campai…" at bounding box center [66, 212] width 133 height 391
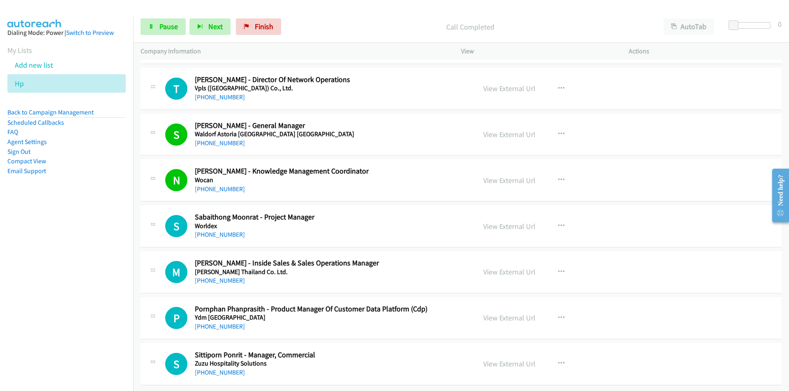
scroll to position [4823, 0]
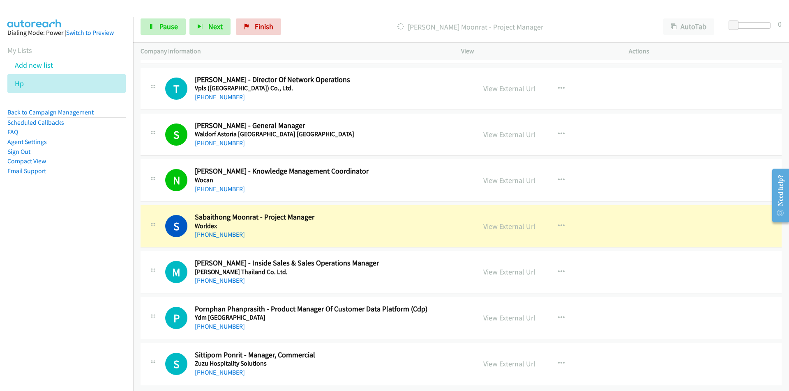
drag, startPoint x: 76, startPoint y: 309, endPoint x: 82, endPoint y: 307, distance: 6.9
click at [76, 309] on nav "Dialing Mode: Power | Switch to Preview My Lists Add new list Hp Back to Campai…" at bounding box center [66, 212] width 133 height 391
click at [76, 324] on nav "Dialing Mode: Power | Switch to Preview My Lists Add new list Hp Back to Campai…" at bounding box center [66, 212] width 133 height 391
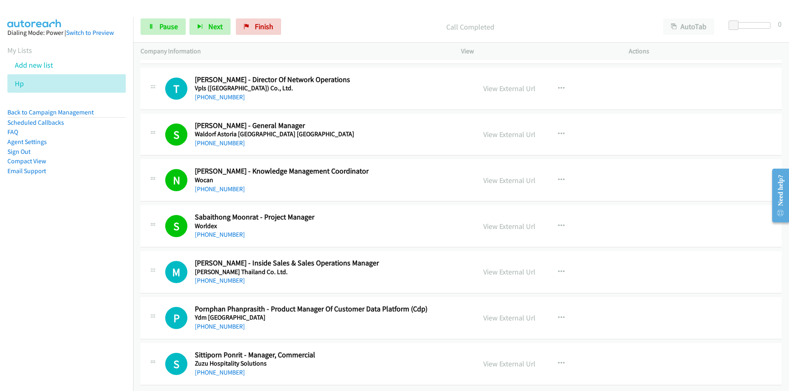
click at [109, 317] on nav "Dialing Mode: Power | Switch to Preview My Lists Add new list Hp Back to Campai…" at bounding box center [66, 212] width 133 height 391
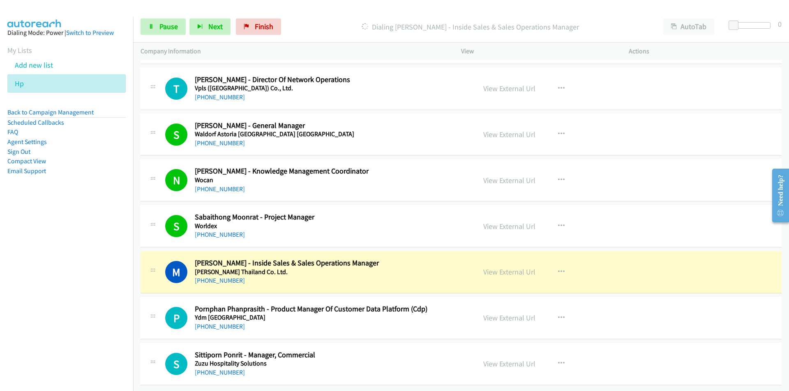
click at [104, 343] on nav "Dialing Mode: Power | Switch to Preview My Lists Add new list Hp Back to Campai…" at bounding box center [66, 212] width 133 height 391
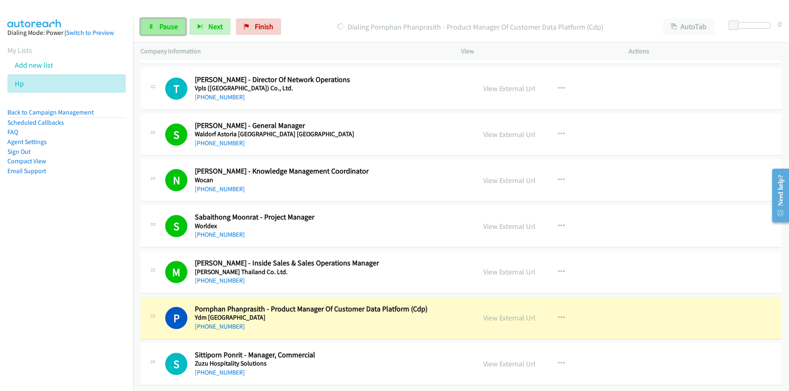
click at [165, 26] on span "Pause" at bounding box center [168, 26] width 18 height 9
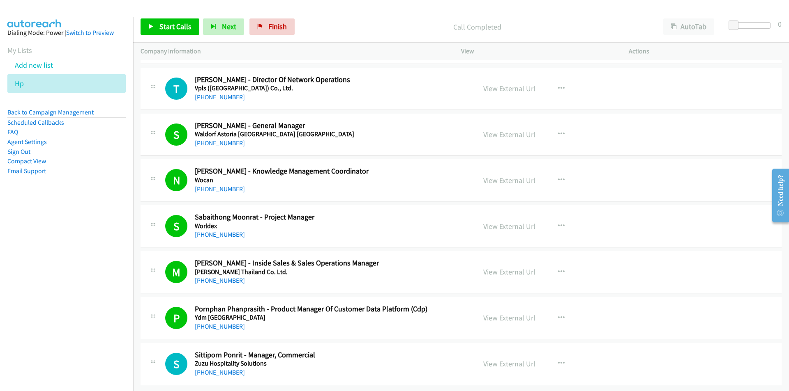
click at [53, 277] on nav "Dialing Mode: Power | Switch to Preview My Lists Add new list Hp Back to Campai…" at bounding box center [66, 212] width 133 height 391
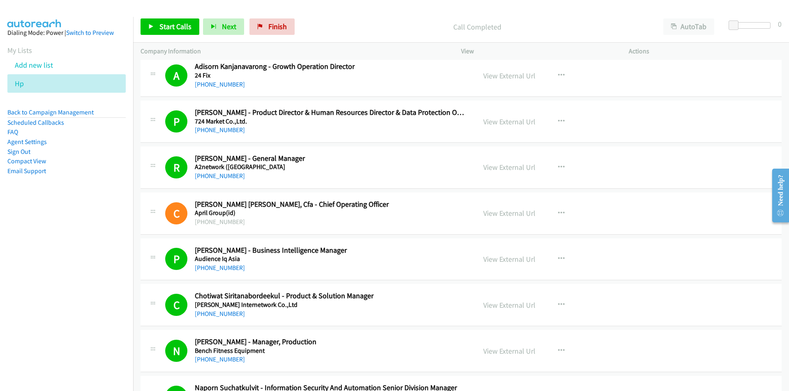
scroll to position [82, 0]
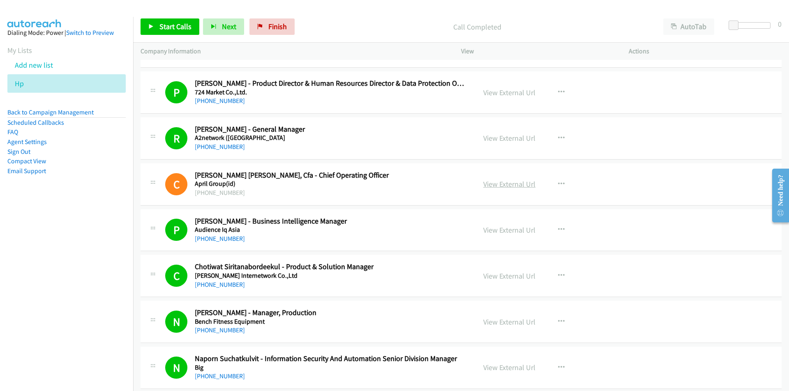
click at [506, 187] on link "View External Url" at bounding box center [509, 184] width 52 height 9
